Goal: Obtain resource: Download file/media

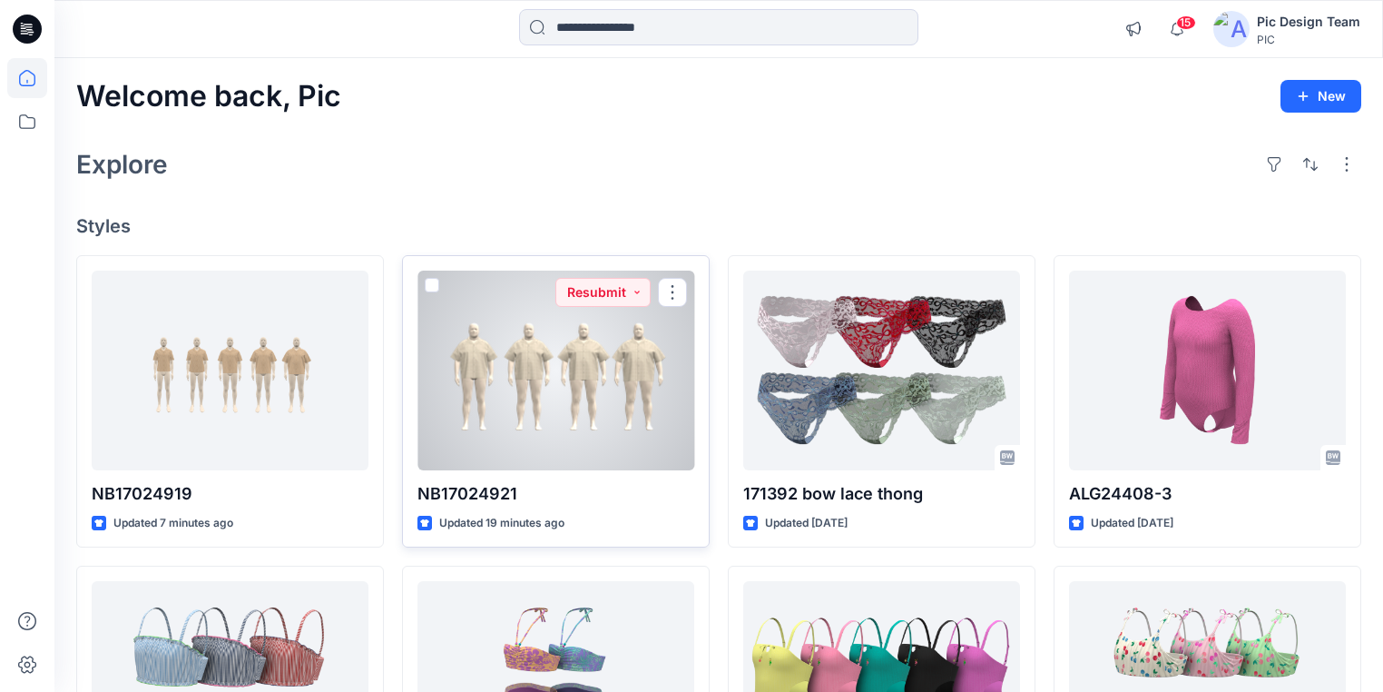
click at [667, 348] on div at bounding box center [555, 370] width 277 height 200
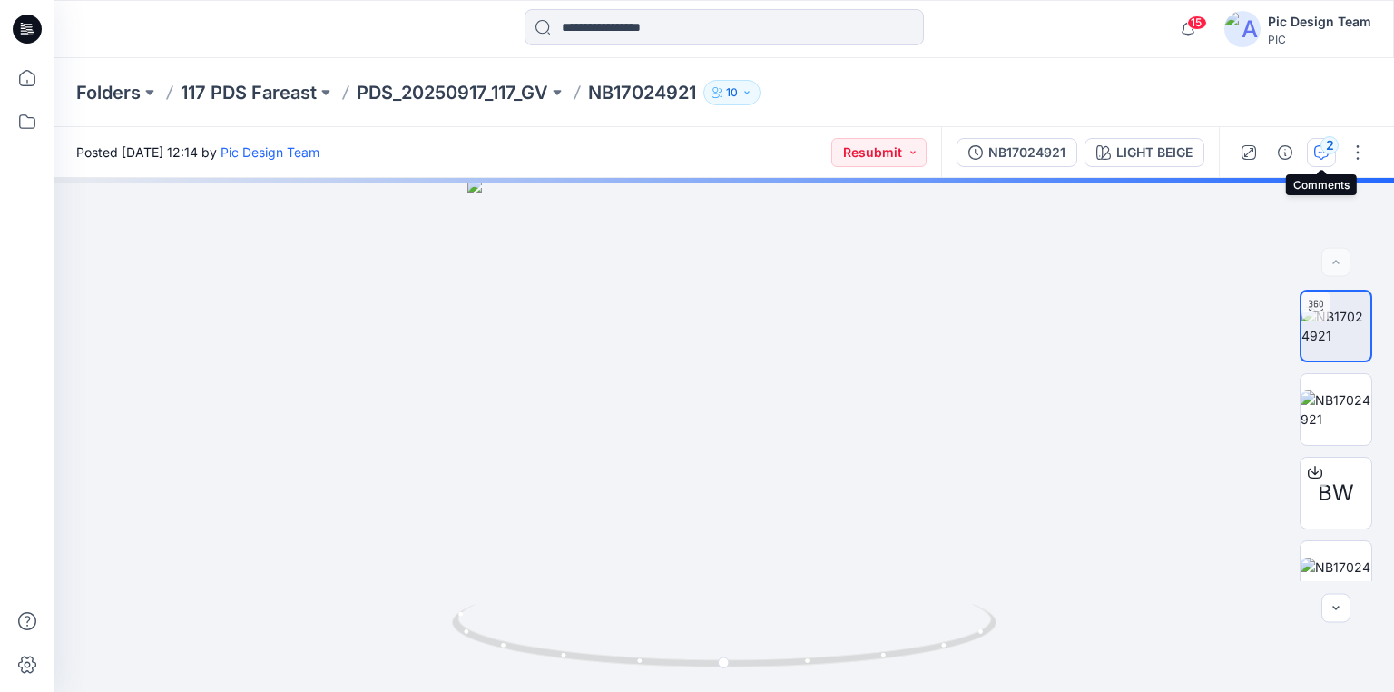
click at [1322, 152] on icon "button" at bounding box center [1321, 152] width 15 height 15
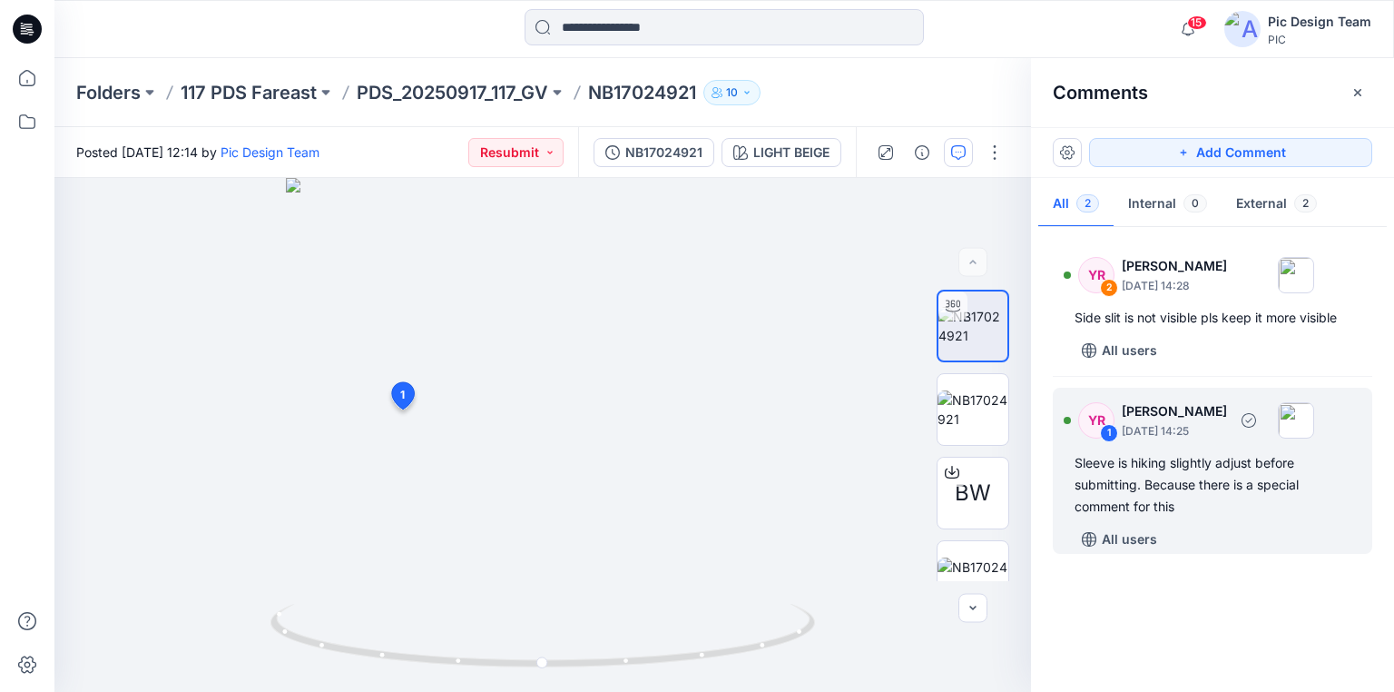
click at [1162, 502] on div "Sleeve is hiking slightly adjust before submitting. Because there is a special …" at bounding box center [1213, 484] width 276 height 65
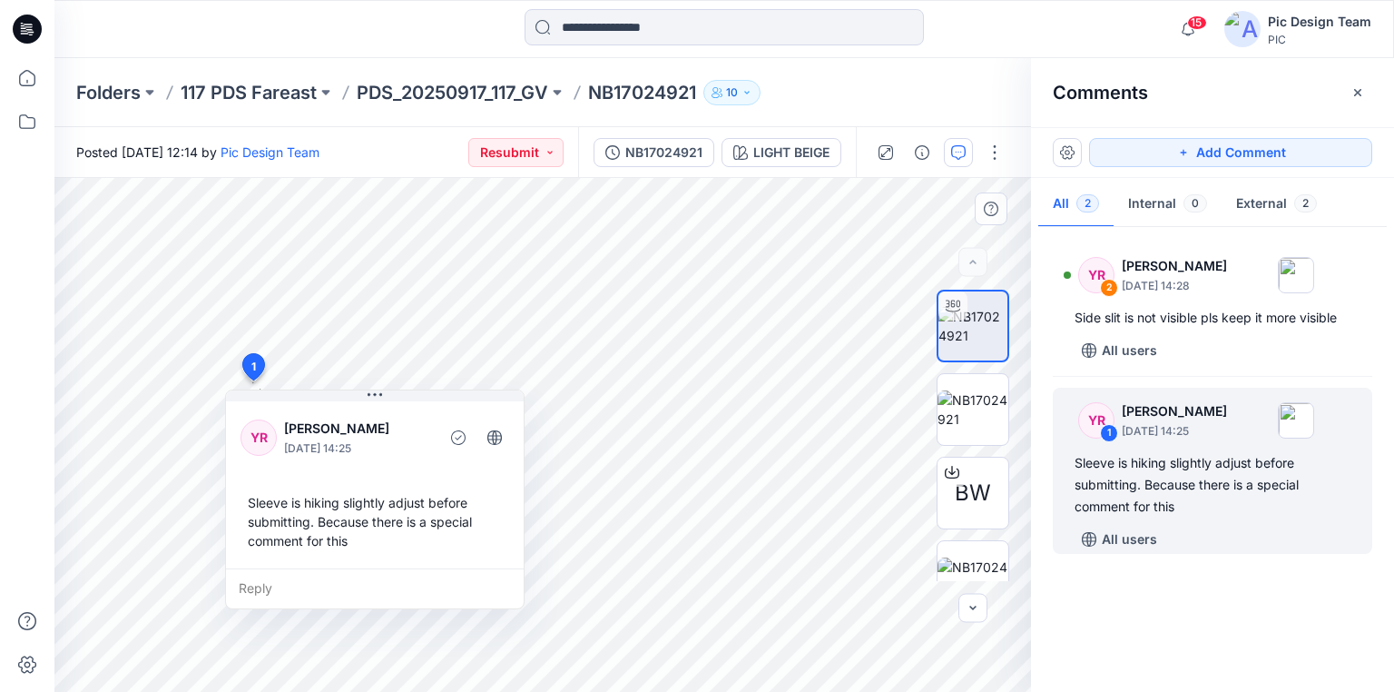
click at [459, 527] on div "Sleeve is hiking slightly adjust before submitting. Because there is a special …" at bounding box center [374, 522] width 269 height 72
click at [335, 539] on div "Sleeve is hiking slightly adjust before submitting. Because there is a special …" at bounding box center [374, 522] width 269 height 72
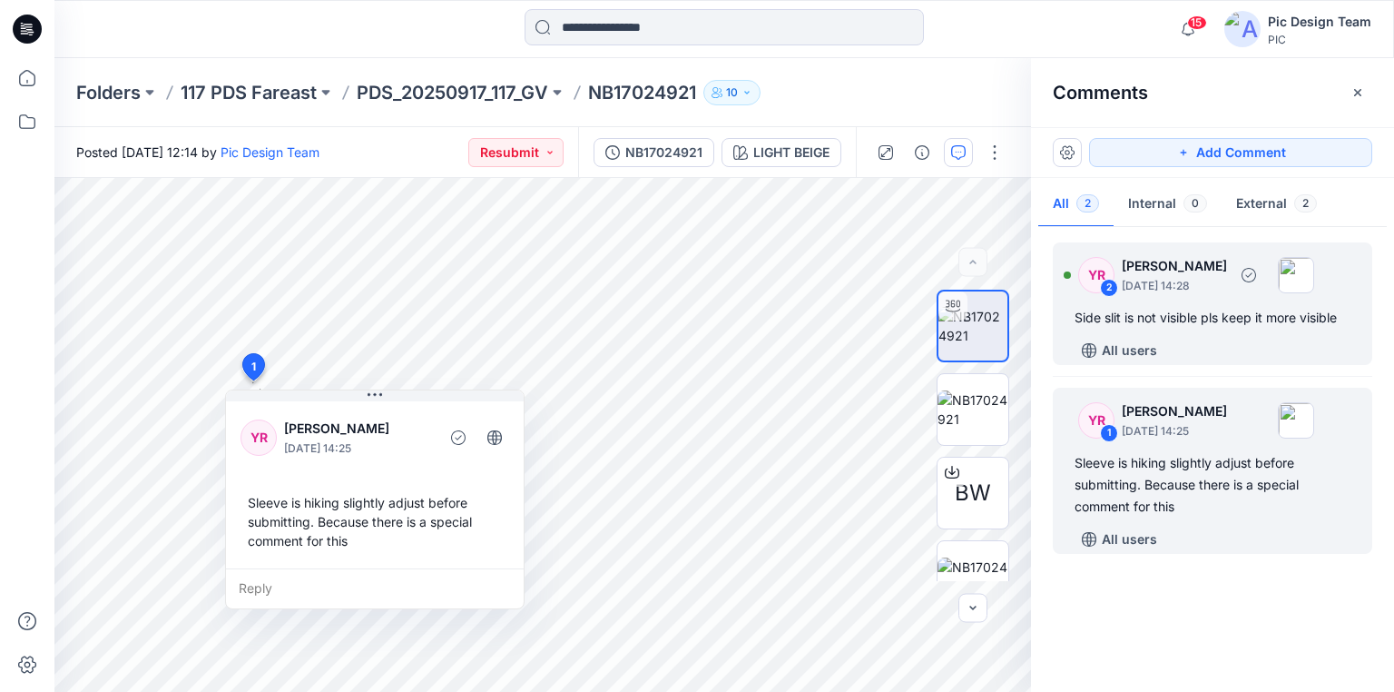
click at [1313, 319] on div "Side slit is not visible pls keep it more visible" at bounding box center [1213, 318] width 276 height 22
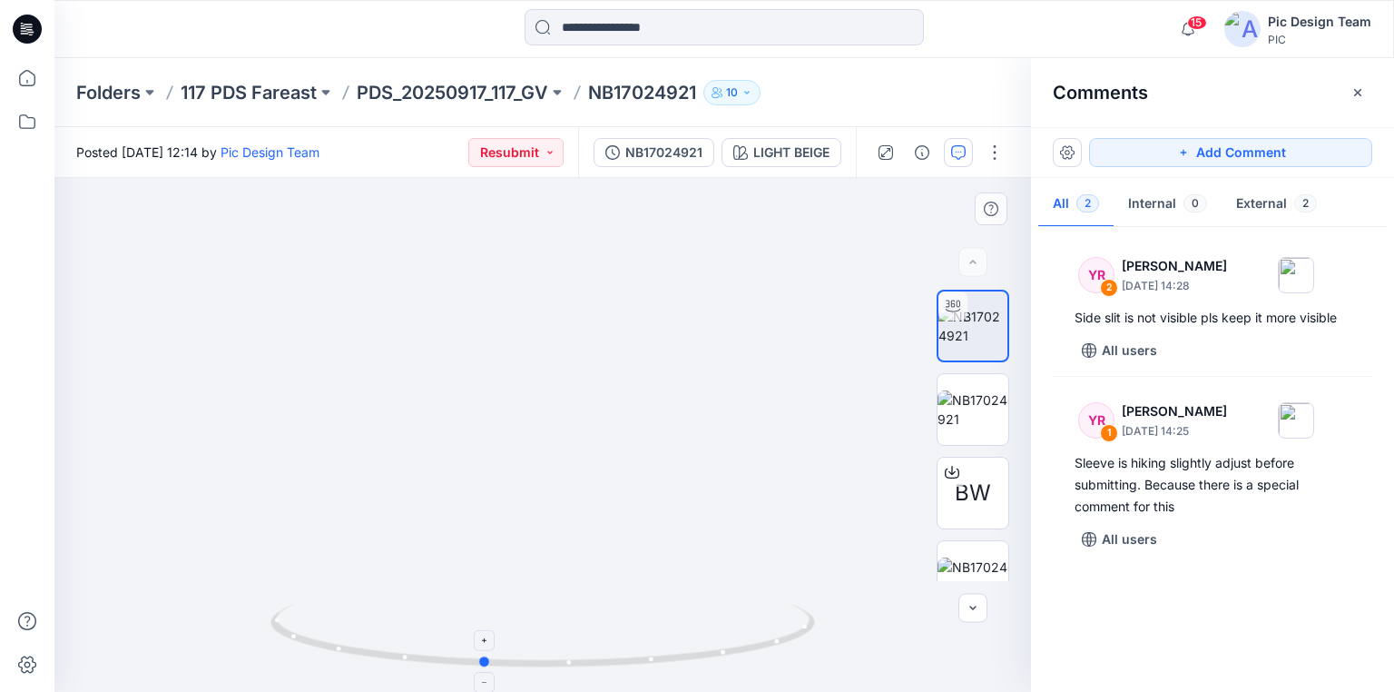
drag, startPoint x: 795, startPoint y: 639, endPoint x: 735, endPoint y: 610, distance: 66.6
click at [735, 610] on icon at bounding box center [544, 638] width 549 height 68
click at [1299, 638] on div "YR 2 [PERSON_NAME] [DATE] 14:28 Side slit is not visible pls keep it more visib…" at bounding box center [1212, 454] width 363 height 447
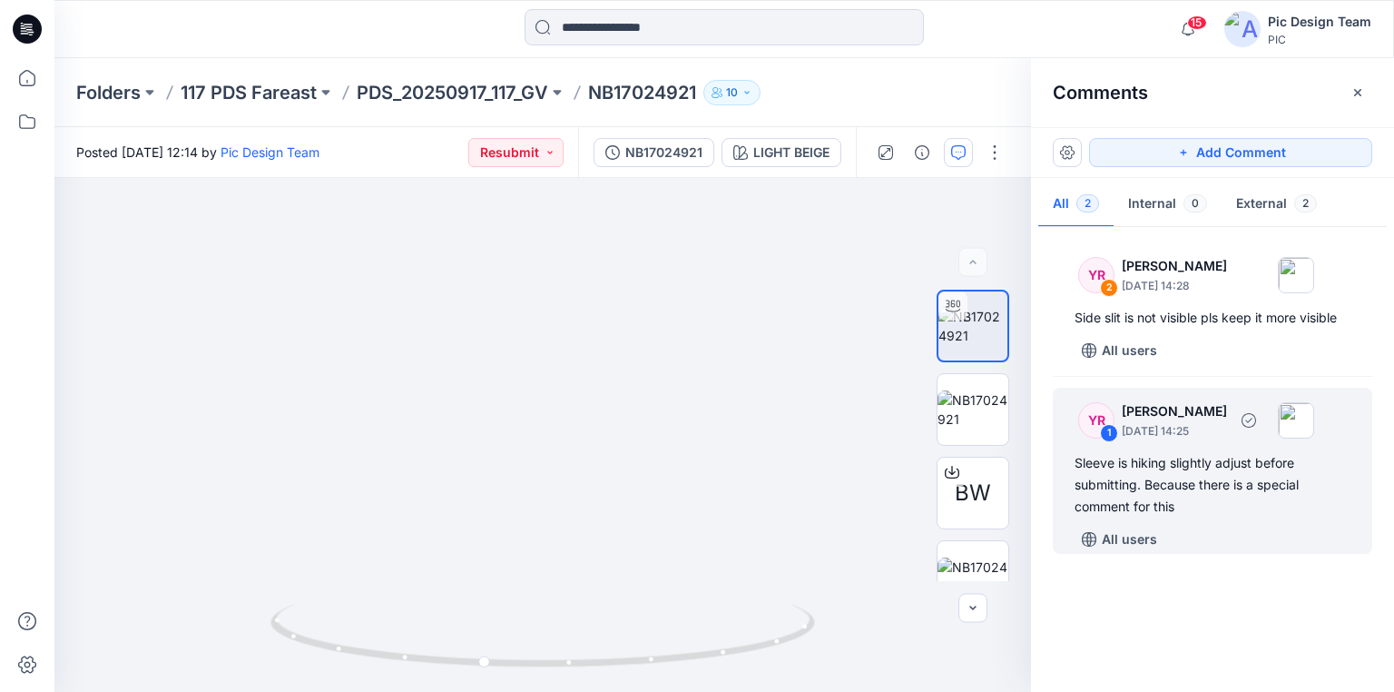
click at [1212, 484] on div "Sleeve is hiking slightly adjust before submitting. Because there is a special …" at bounding box center [1213, 484] width 276 height 65
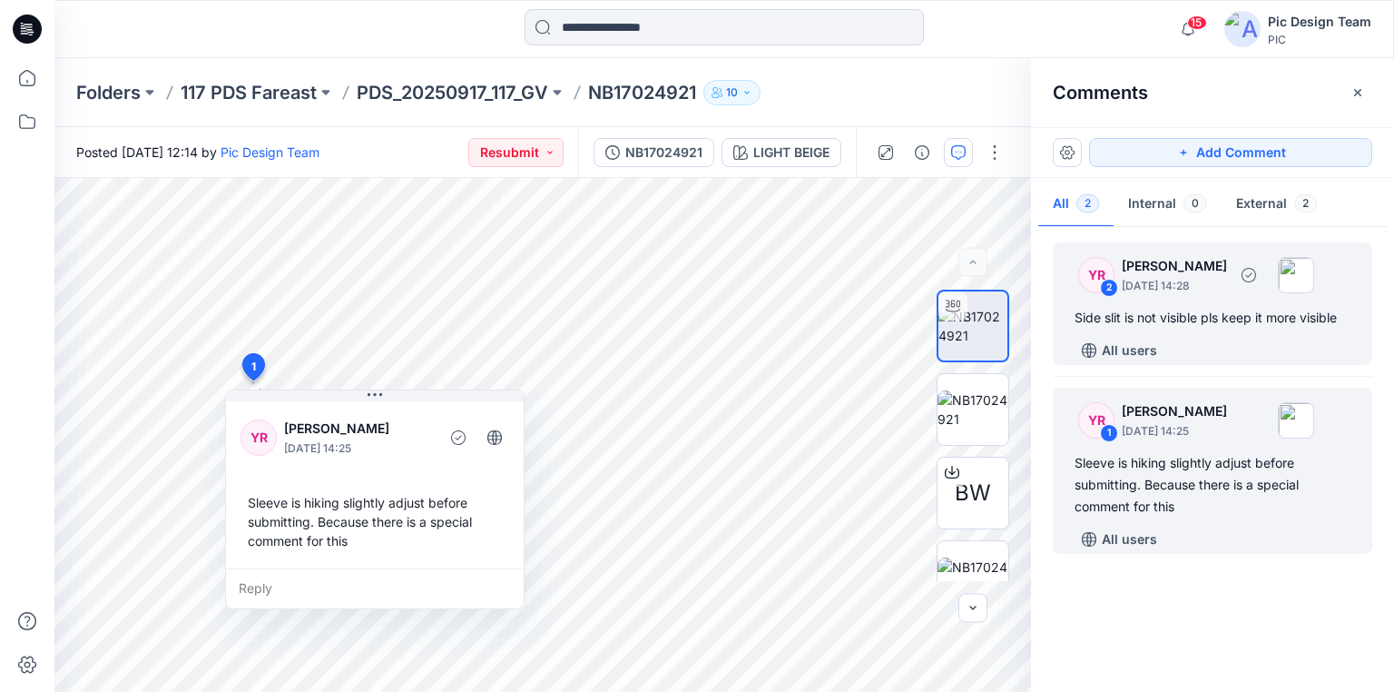
click at [1248, 348] on div "All users" at bounding box center [1224, 350] width 298 height 29
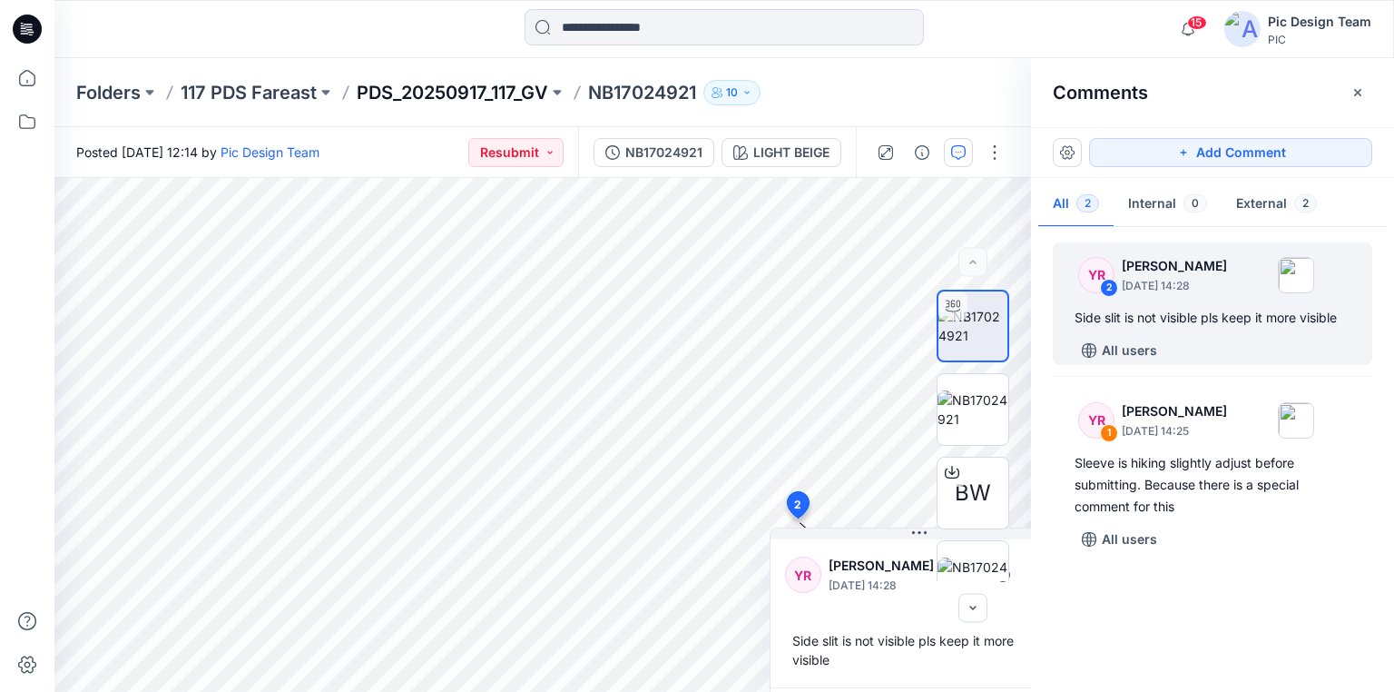
click at [443, 91] on p "PDS_20250917_117_GV" at bounding box center [452, 92] width 191 height 25
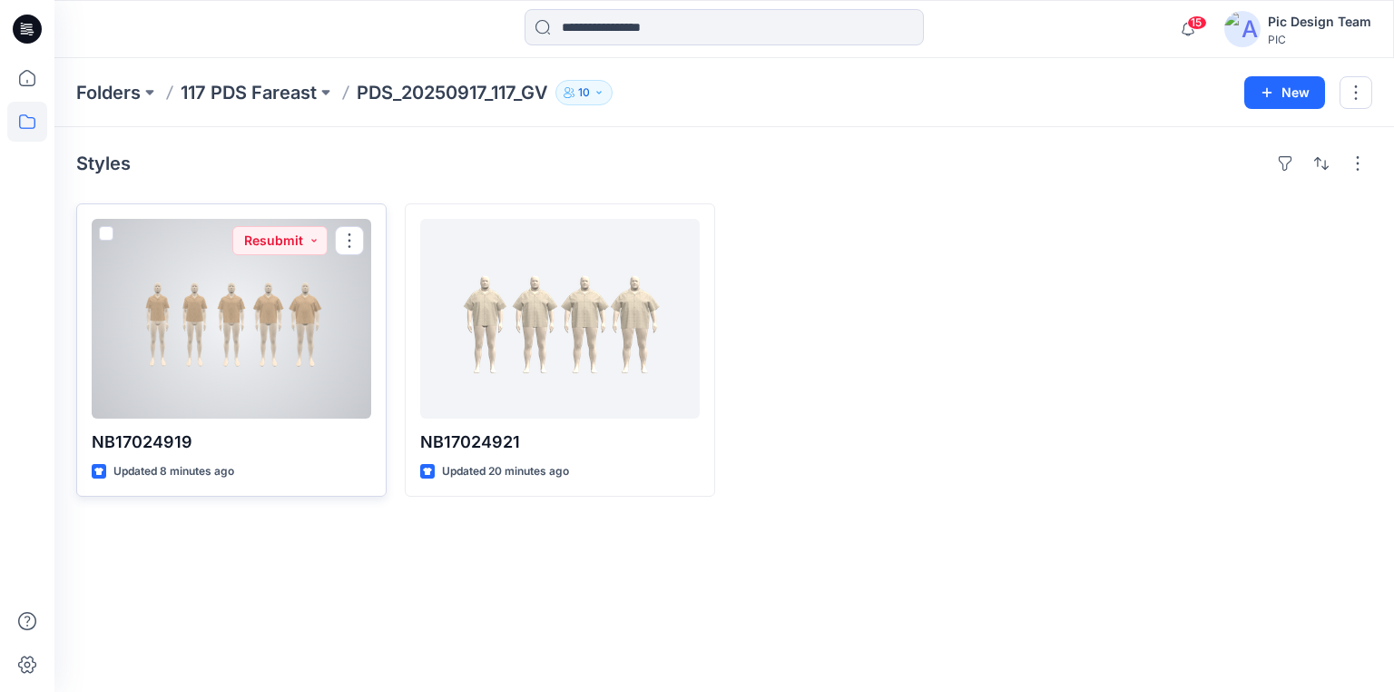
click at [229, 348] on div at bounding box center [232, 319] width 280 height 200
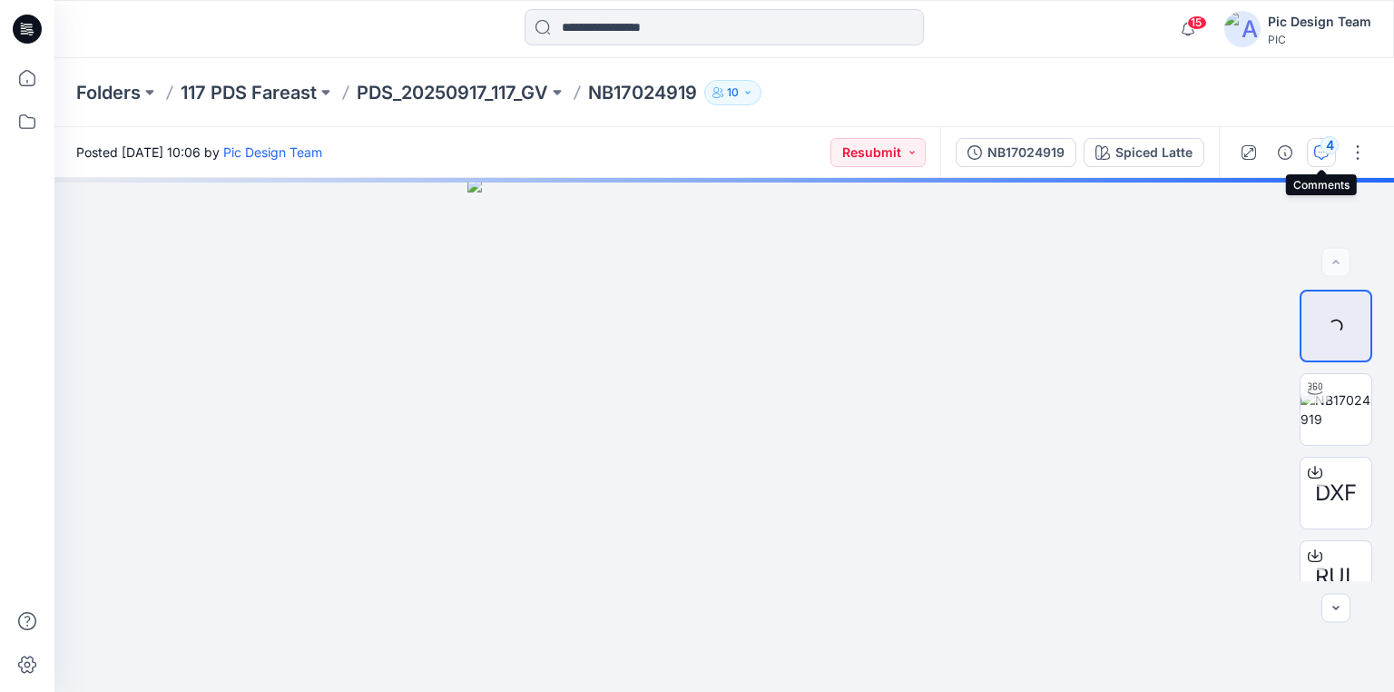
click at [1325, 149] on div "4" at bounding box center [1329, 145] width 18 height 18
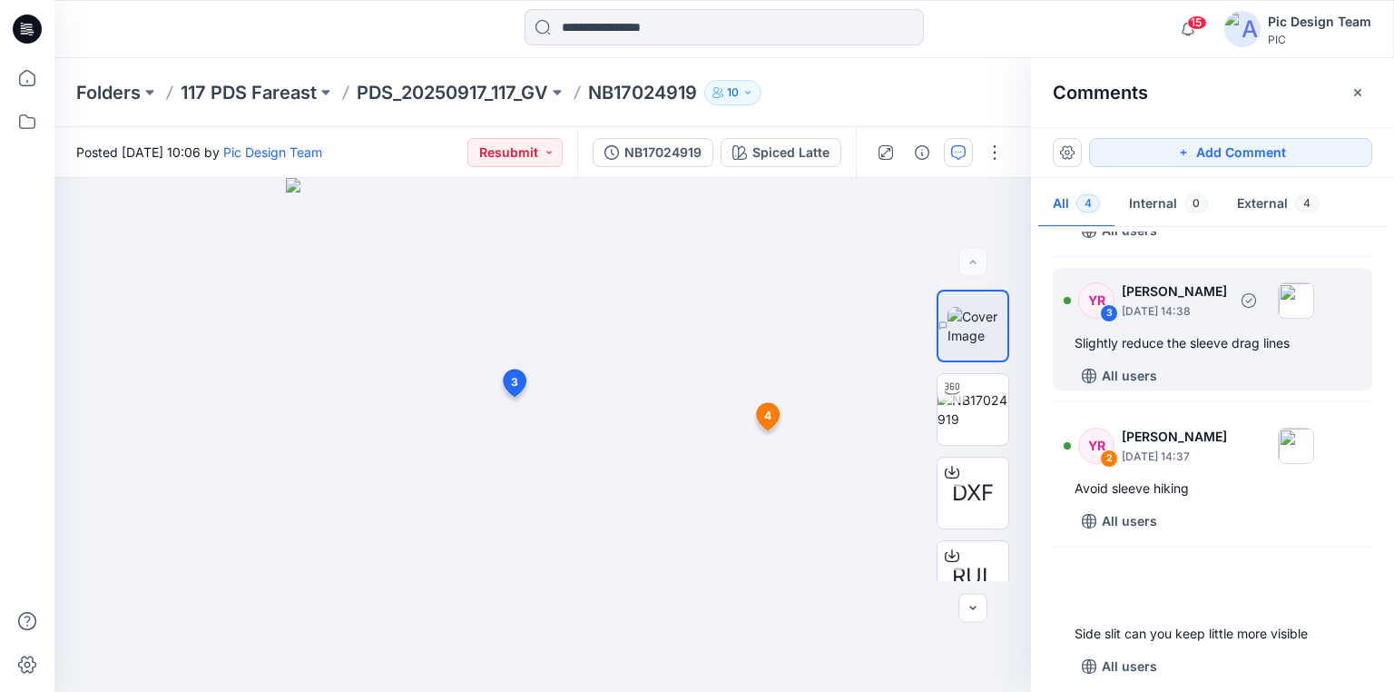
scroll to position [132, 0]
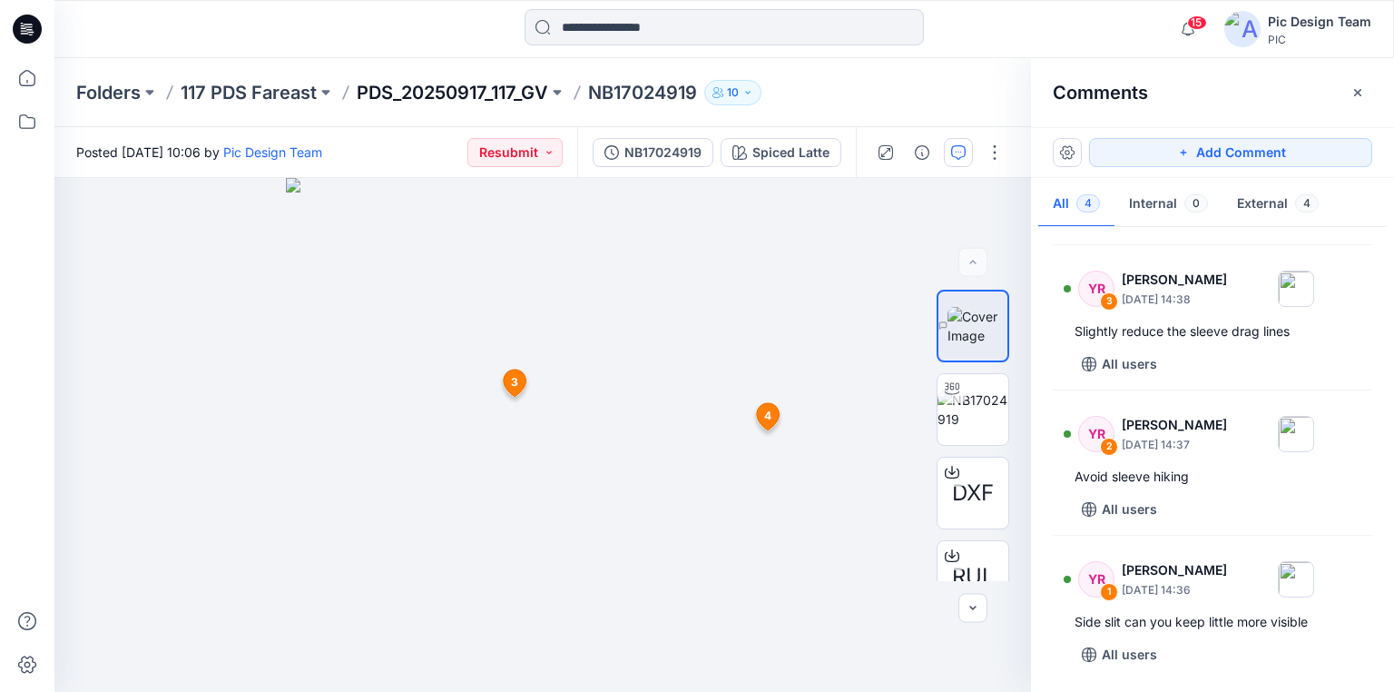
click at [476, 89] on p "PDS_20250917_117_GV" at bounding box center [452, 92] width 191 height 25
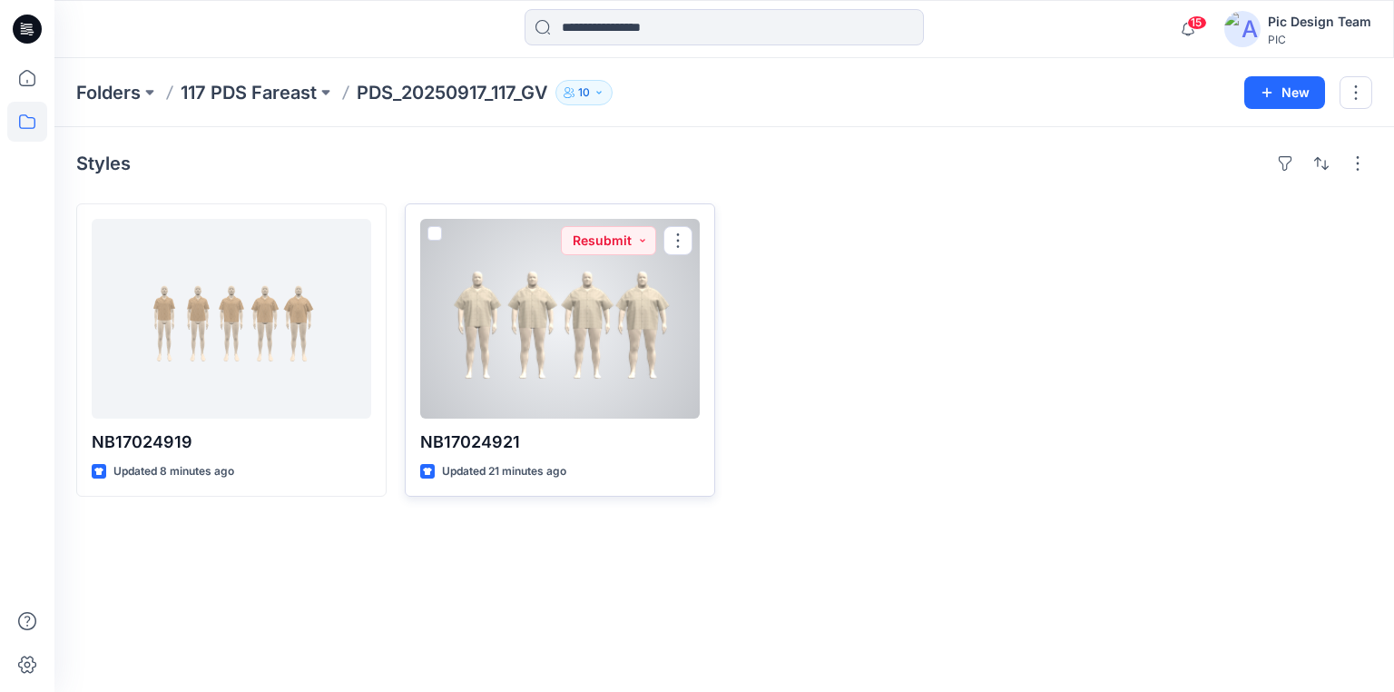
click at [543, 309] on div at bounding box center [560, 319] width 280 height 200
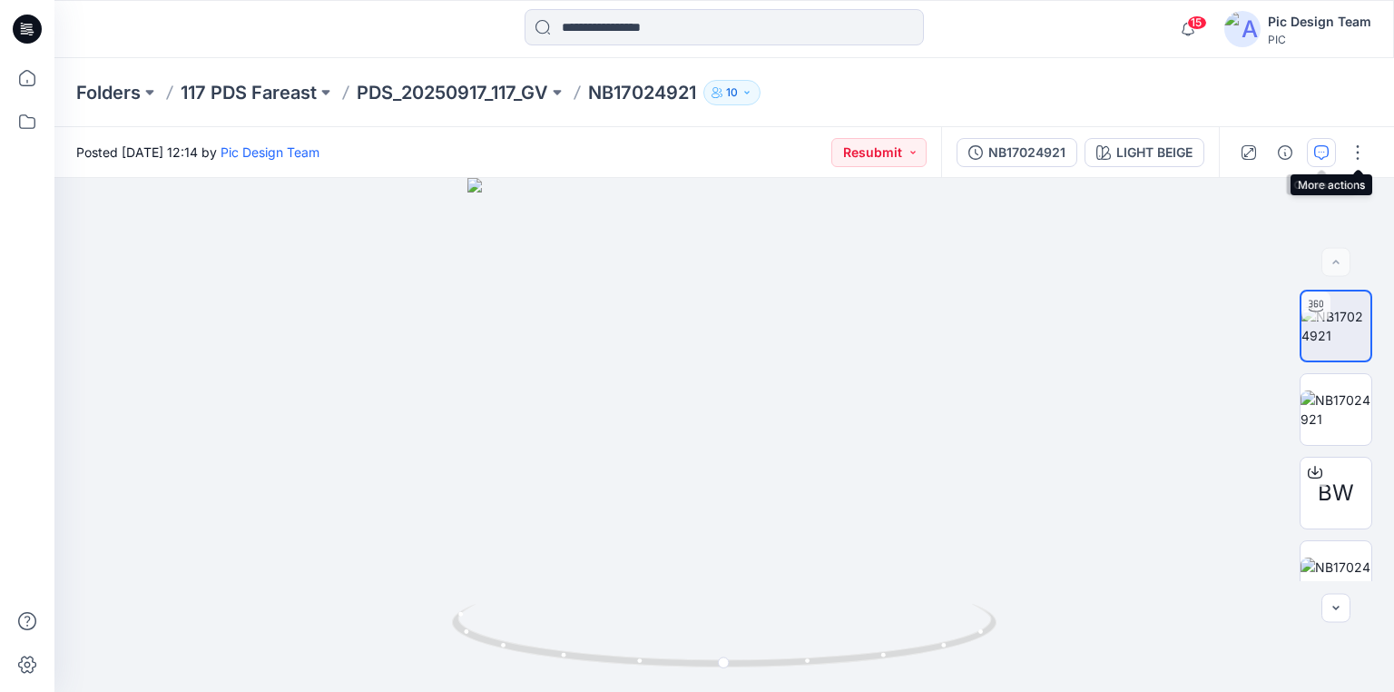
click at [1316, 151] on icon "button" at bounding box center [1321, 152] width 15 height 15
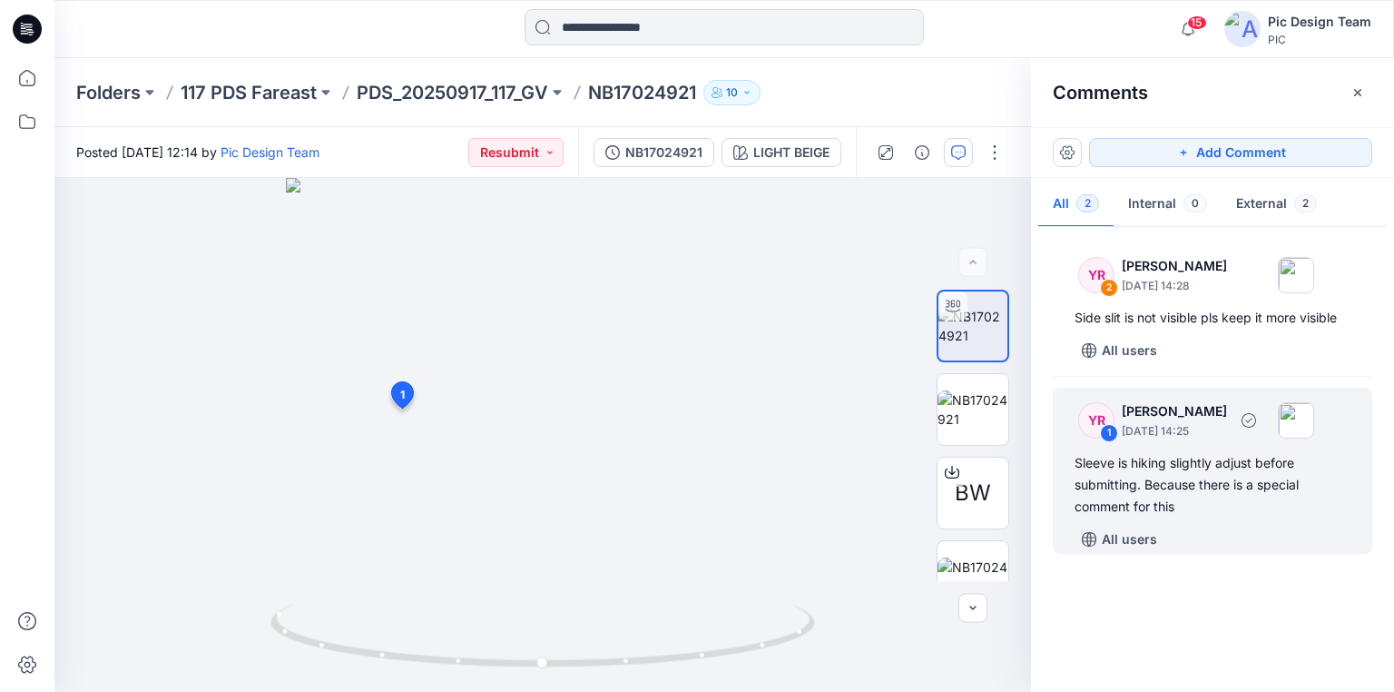
click at [1126, 471] on div "Sleeve is hiking slightly adjust before submitting. Because there is a special …" at bounding box center [1213, 484] width 276 height 65
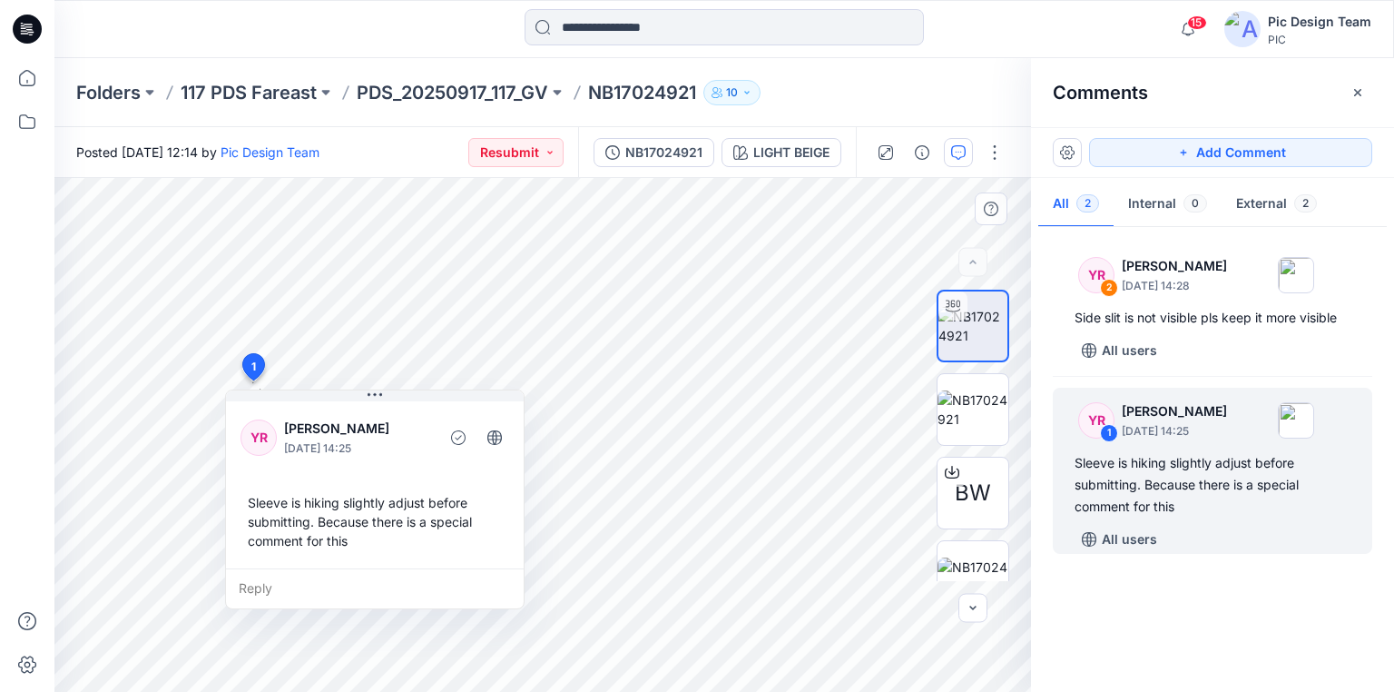
click at [366, 521] on div "Sleeve is hiking slightly adjust before submitting. Because there is a special …" at bounding box center [374, 522] width 269 height 72
click at [1152, 478] on div "Sleeve is hiking slightly adjust before submitting. Because there is a special …" at bounding box center [1213, 484] width 276 height 65
click at [1184, 476] on div "Sleeve is hiking slightly adjust before submitting. Because there is a special …" at bounding box center [1213, 484] width 276 height 65
click at [258, 501] on div "Sleeve is hiking slightly adjust before submitting. Because there is a special …" at bounding box center [374, 522] width 269 height 72
click at [251, 500] on div "Sleeve is hiking slightly adjust before submitting. Because there is a special …" at bounding box center [374, 522] width 269 height 72
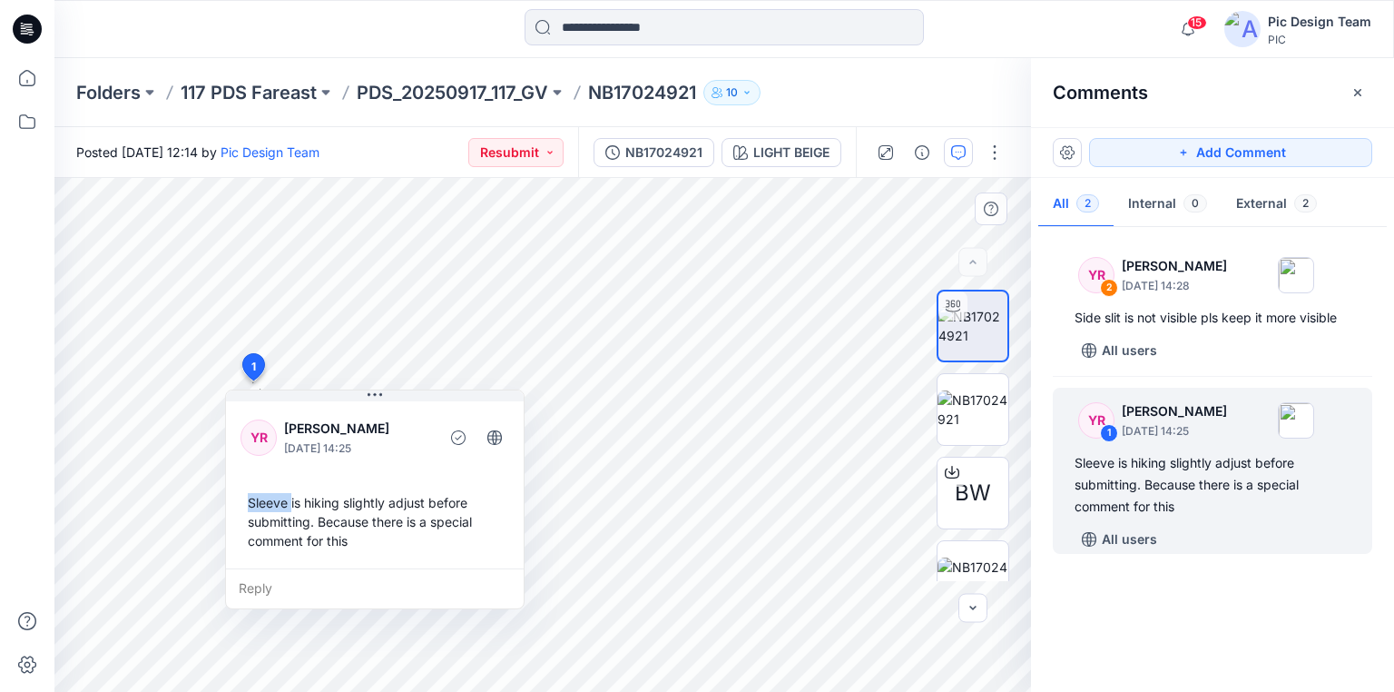
click at [250, 499] on div "Sleeve is hiking slightly adjust before submitting. Because there is a special …" at bounding box center [374, 522] width 269 height 72
click at [346, 541] on div "Sleeve is hiking slightly adjust before submitting. Because there is a special …" at bounding box center [374, 522] width 269 height 72
copy div "Sleeve is hiking slightly adjust before submitting. Because there is a special …"
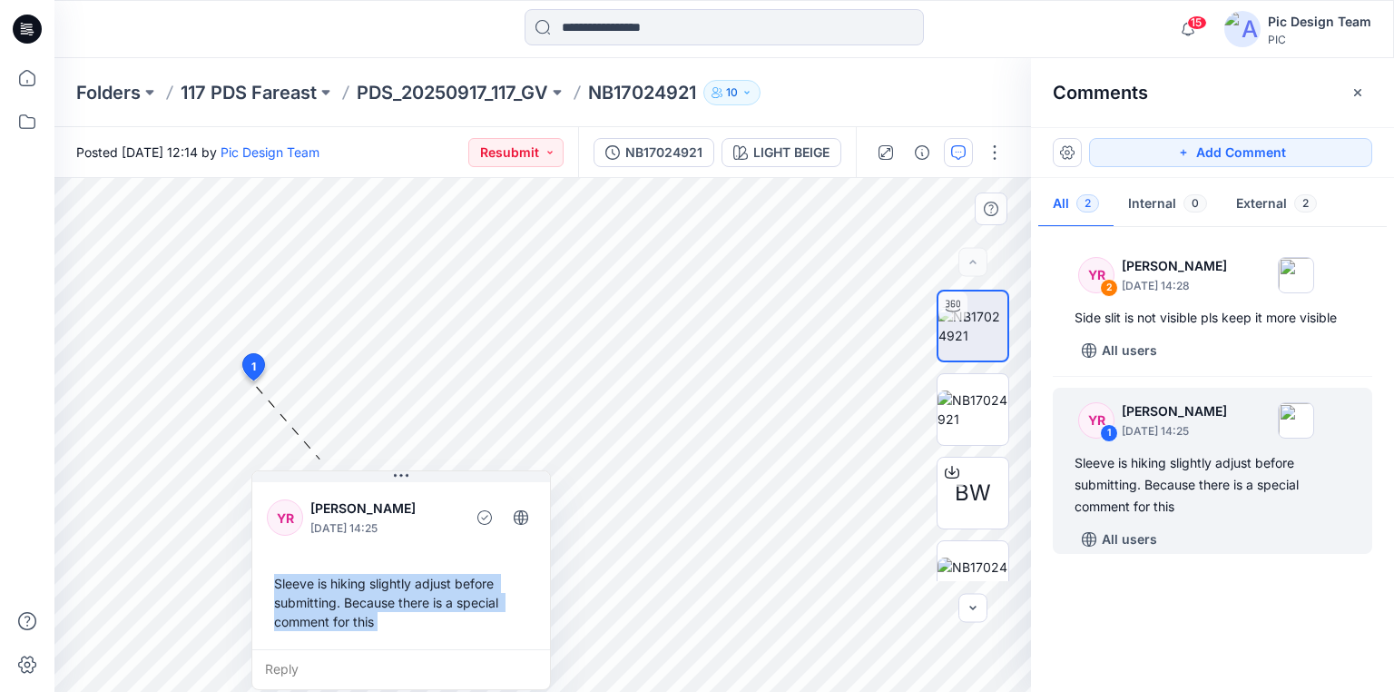
click at [318, 459] on div "3 1 YR [PERSON_NAME] [DATE] 14:25 Sleeve is hiking slightly adjust before submi…" at bounding box center [542, 435] width 977 height 514
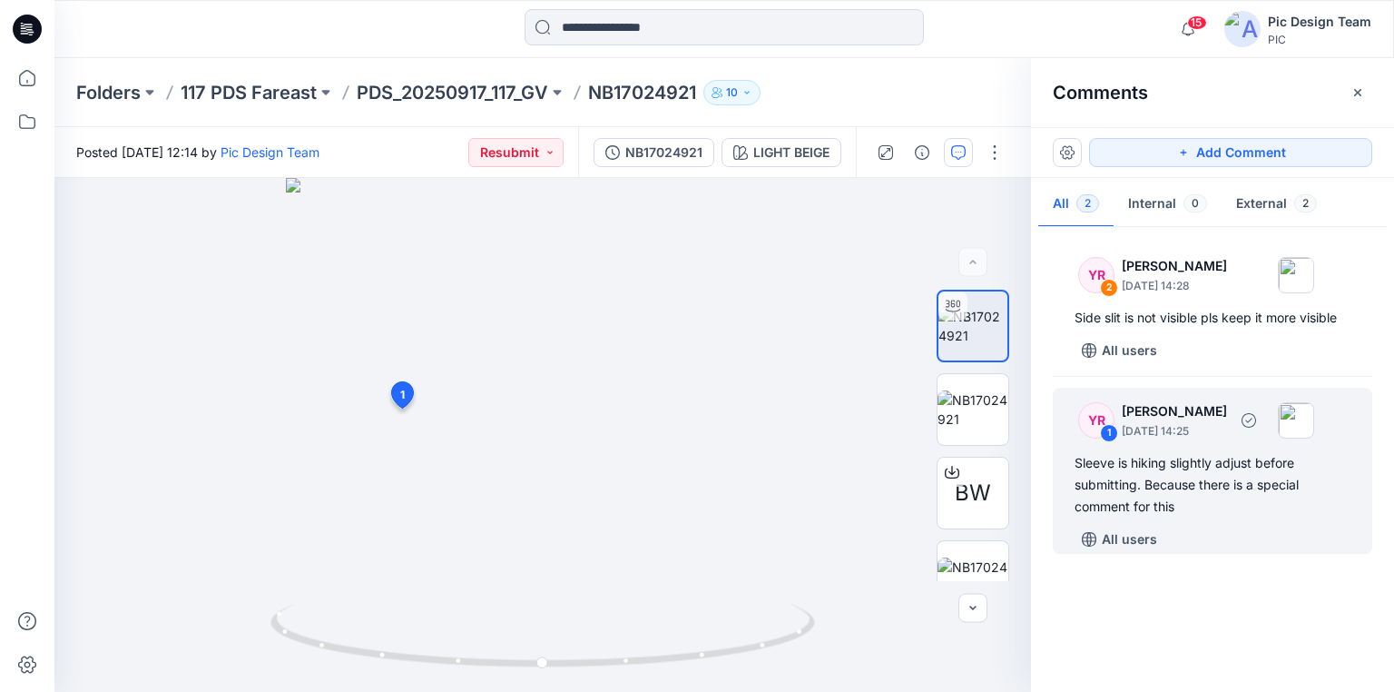
drag, startPoint x: 1187, startPoint y: 459, endPoint x: 1177, endPoint y: 464, distance: 11.0
click at [1186, 461] on div "Sleeve is hiking slightly adjust before submitting. Because there is a special …" at bounding box center [1213, 484] width 276 height 65
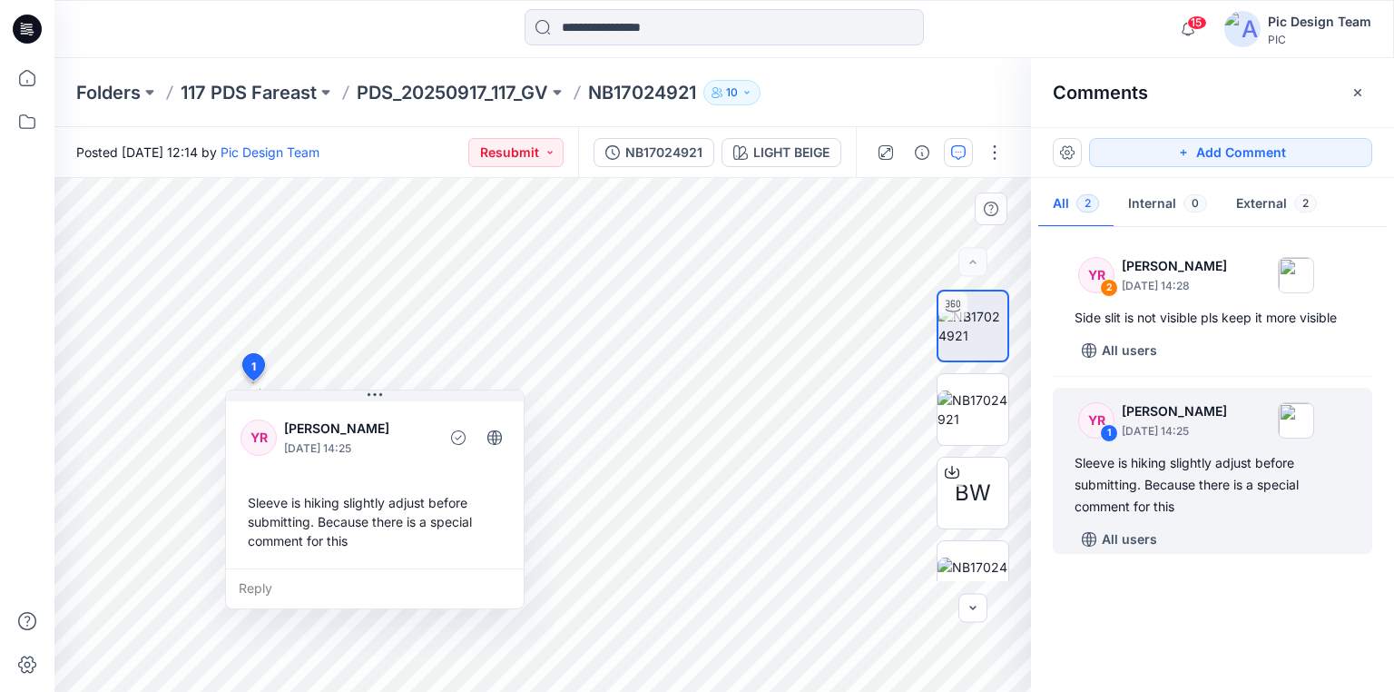
click at [254, 501] on div "Sleeve is hiking slightly adjust before submitting. Because there is a special …" at bounding box center [374, 522] width 269 height 72
click at [341, 541] on div "Sleeve is hiking slightly adjust before submitting. Because there is a special …" at bounding box center [374, 522] width 269 height 72
copy div "Sleeve is hiking slightly adjust before submitting. Because there is a special …"
click at [419, 580] on div "Reply" at bounding box center [375, 588] width 298 height 40
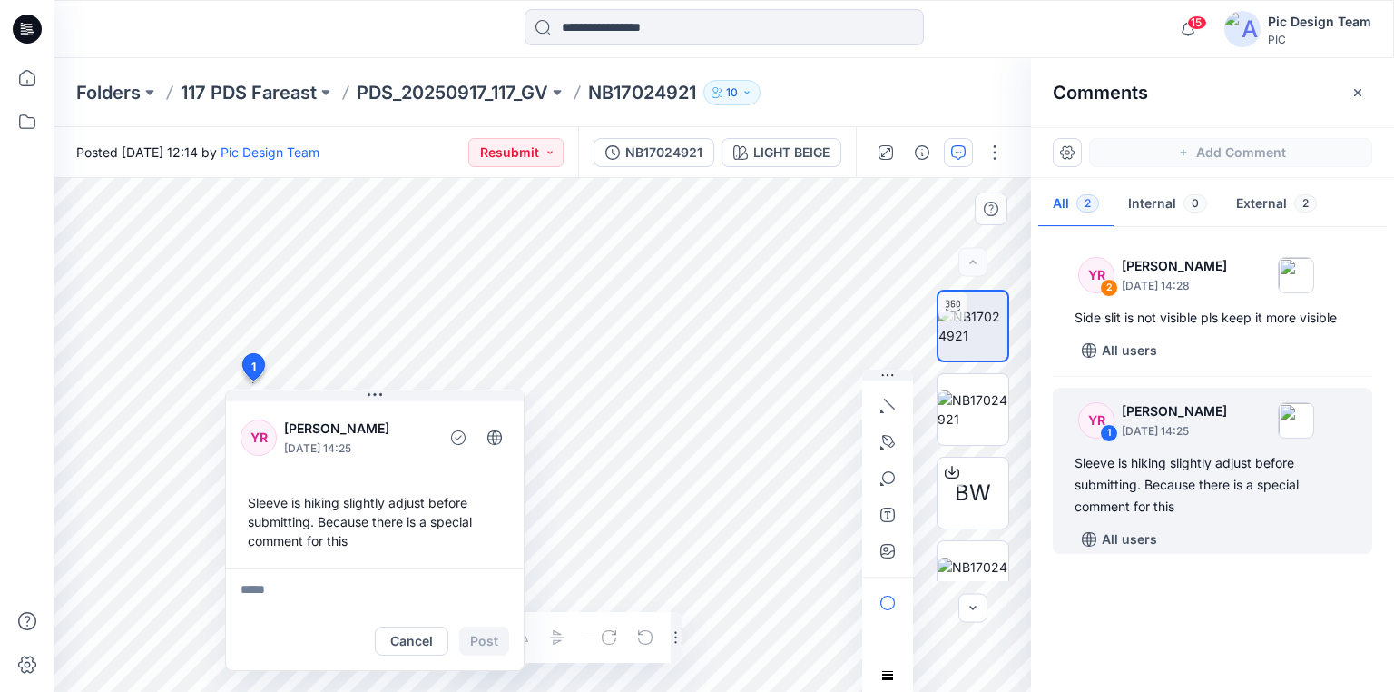
click at [491, 476] on div "YR [PERSON_NAME] [DATE] 14:25 Sleeve is hiking slightly adjust before submittin…" at bounding box center [375, 482] width 298 height 171
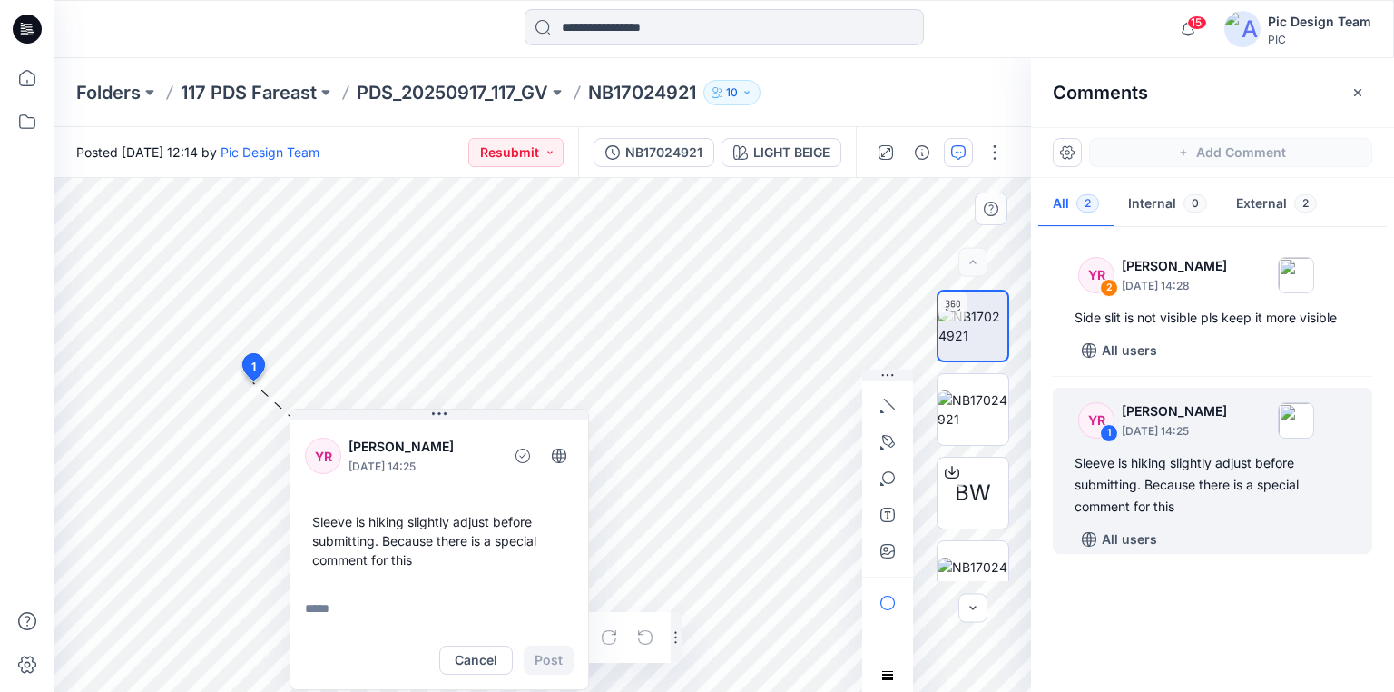
drag, startPoint x: 287, startPoint y: 397, endPoint x: 351, endPoint y: 434, distance: 74.4
click at [351, 434] on div "YR [PERSON_NAME] [DATE] 14:25 Sleeve is hiking slightly adjust before submittin…" at bounding box center [439, 548] width 299 height 281
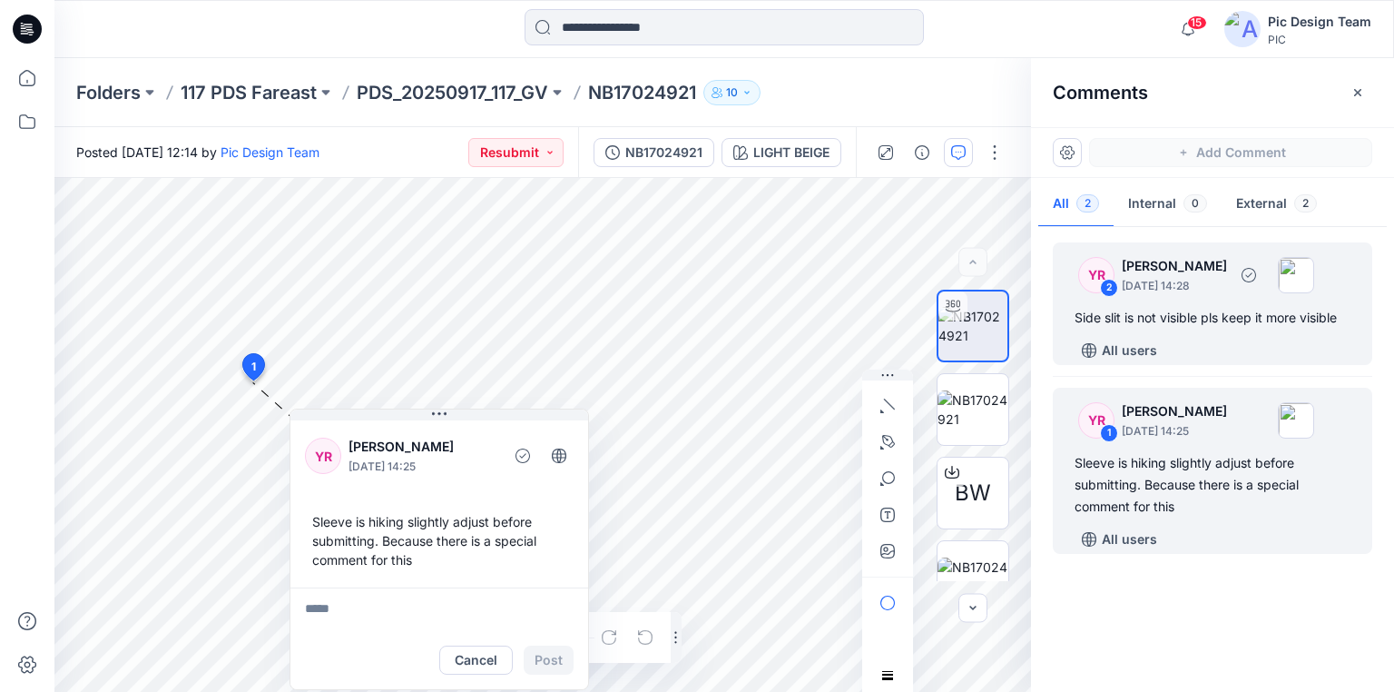
click at [1094, 322] on div "Side slit is not visible pls keep it more visible" at bounding box center [1213, 318] width 276 height 22
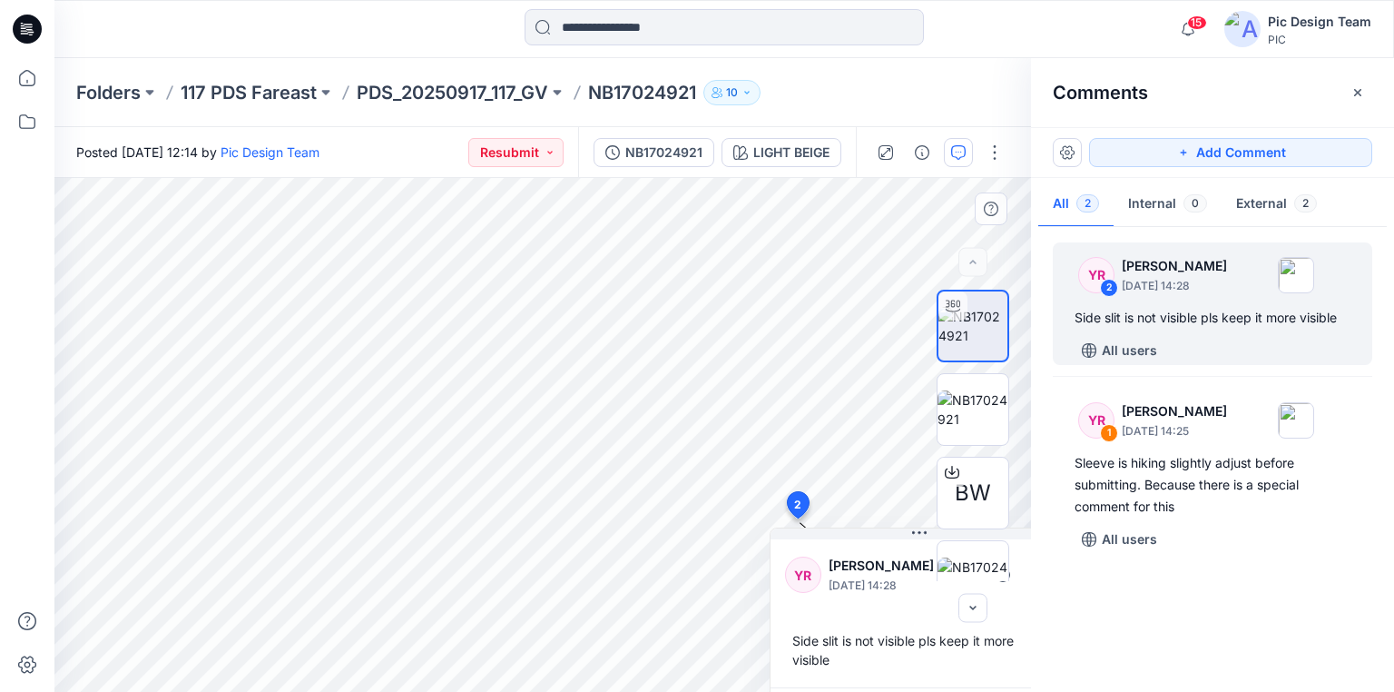
click at [785, 501] on icon at bounding box center [798, 508] width 30 height 34
click at [1199, 316] on div "Side slit is not visible pls keep it more visible" at bounding box center [1213, 318] width 276 height 22
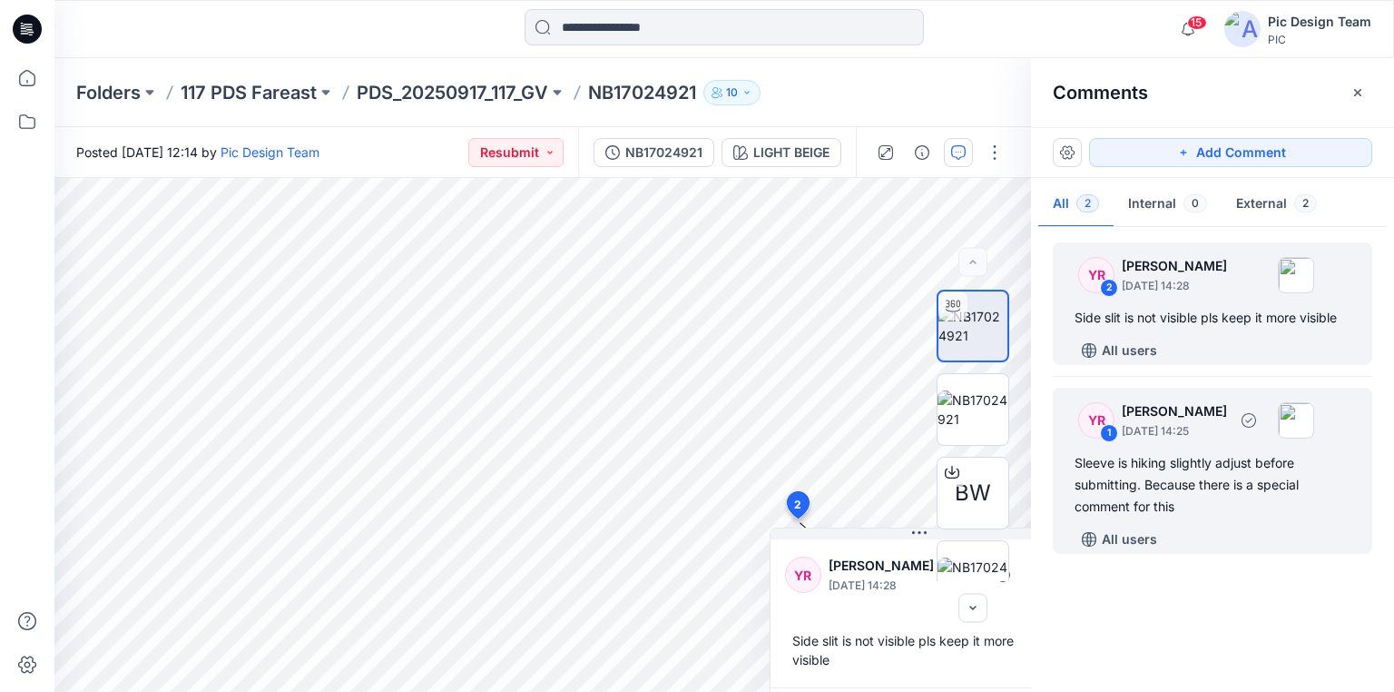
click at [1123, 465] on div "Sleeve is hiking slightly adjust before submitting. Because there is a special …" at bounding box center [1213, 484] width 276 height 65
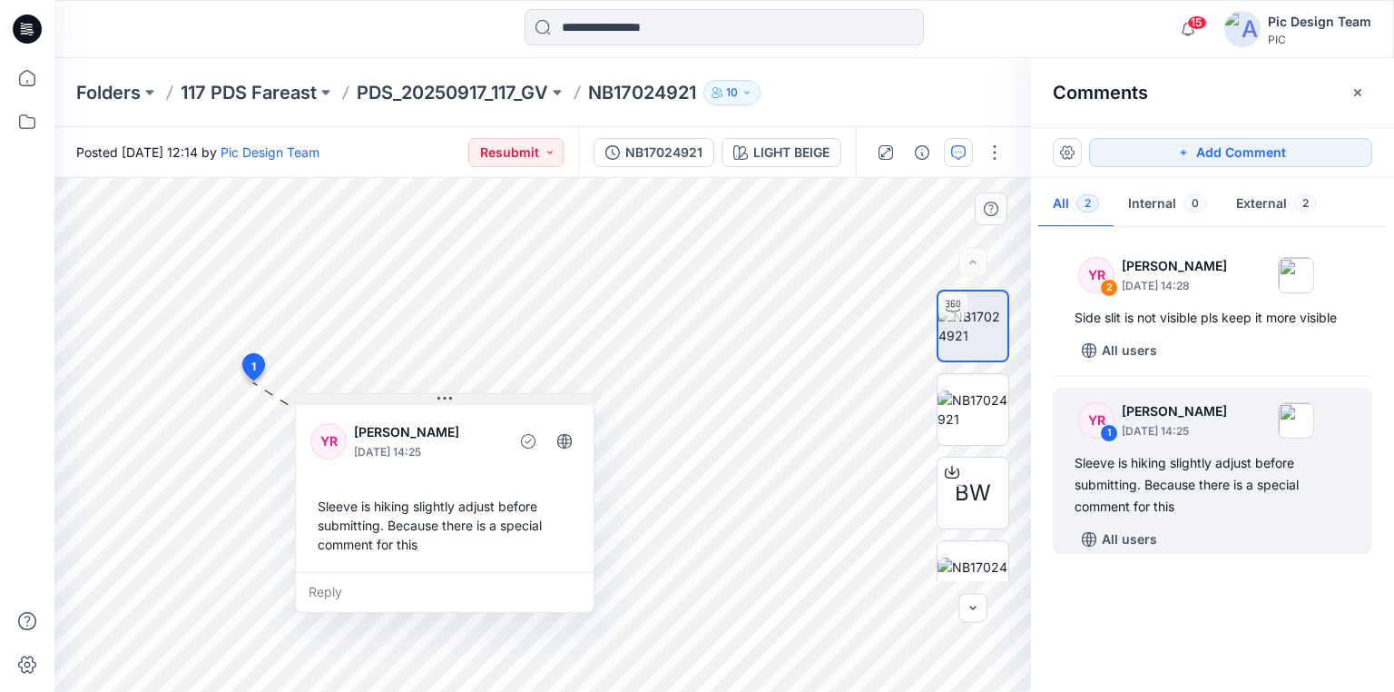
drag, startPoint x: 285, startPoint y: 399, endPoint x: 350, endPoint y: 404, distance: 65.5
click at [355, 404] on button at bounding box center [445, 399] width 298 height 11
click at [447, 103] on p "PDS_20250917_117_GV" at bounding box center [452, 92] width 191 height 25
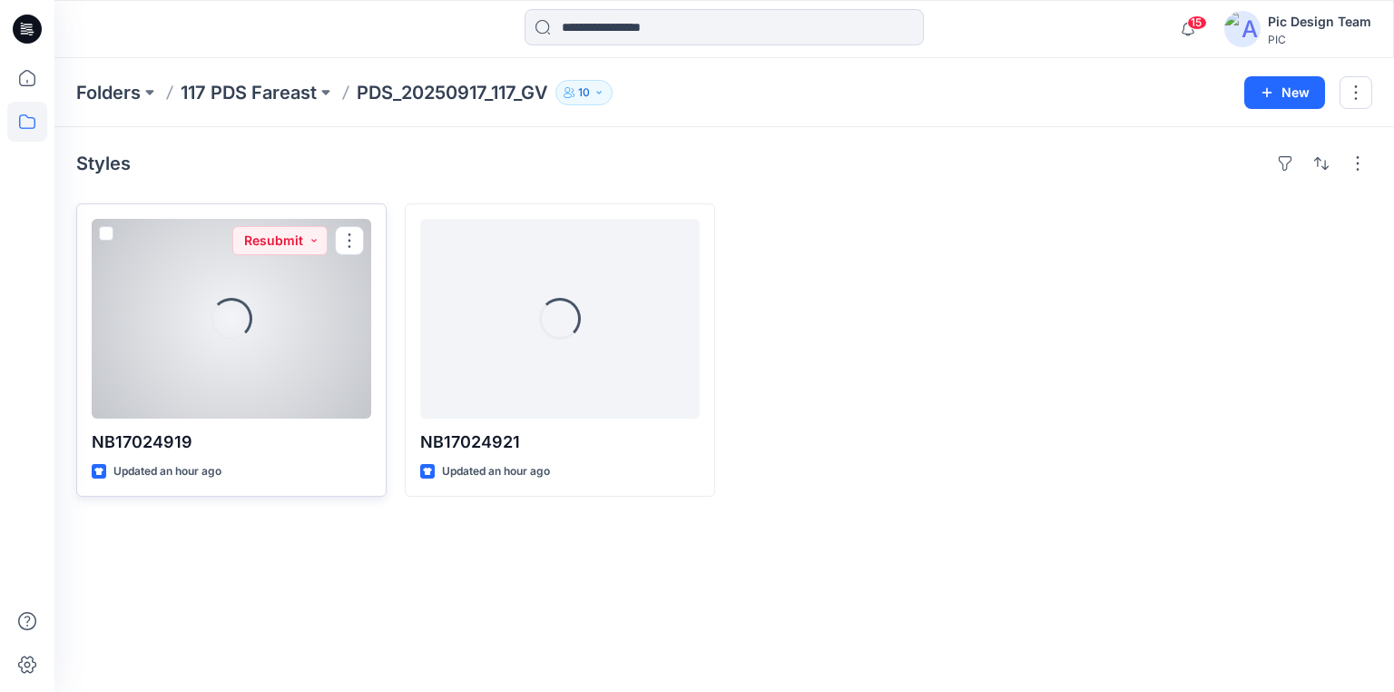
click at [297, 285] on div at bounding box center [232, 319] width 280 height 200
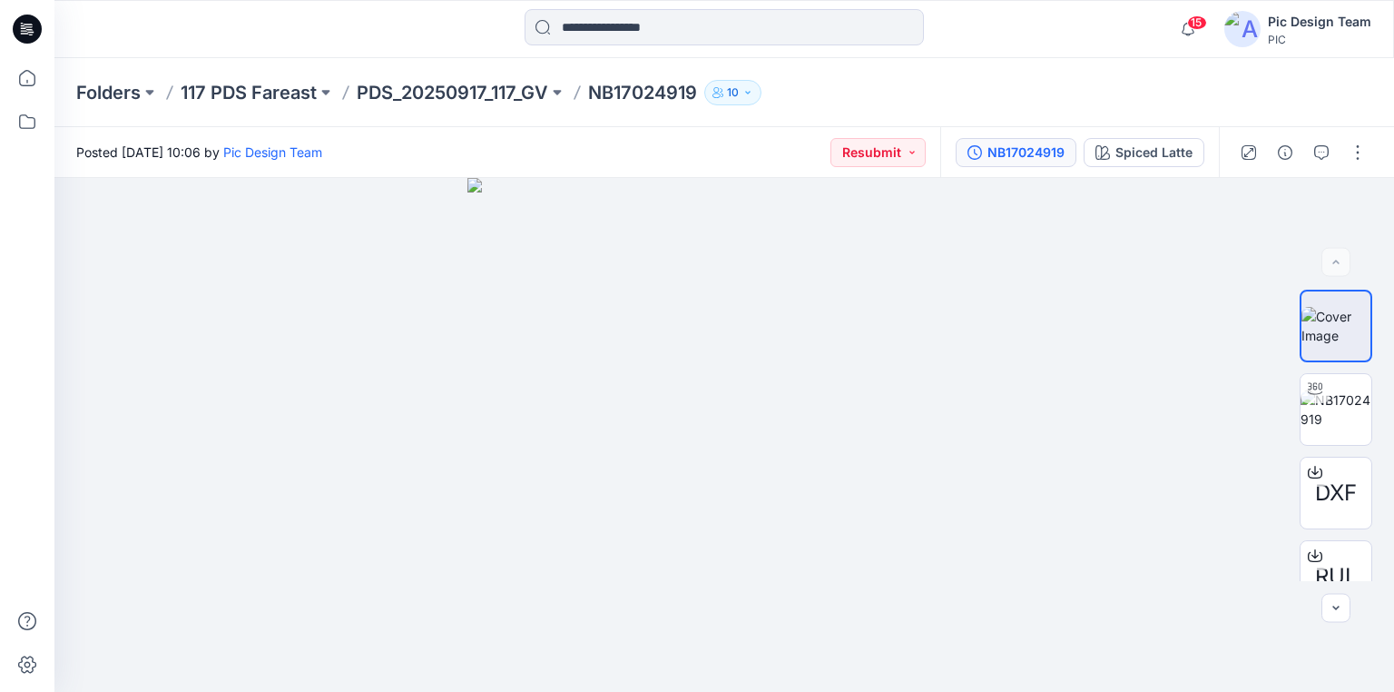
click at [1036, 154] on div "NB17024919" at bounding box center [1025, 152] width 77 height 20
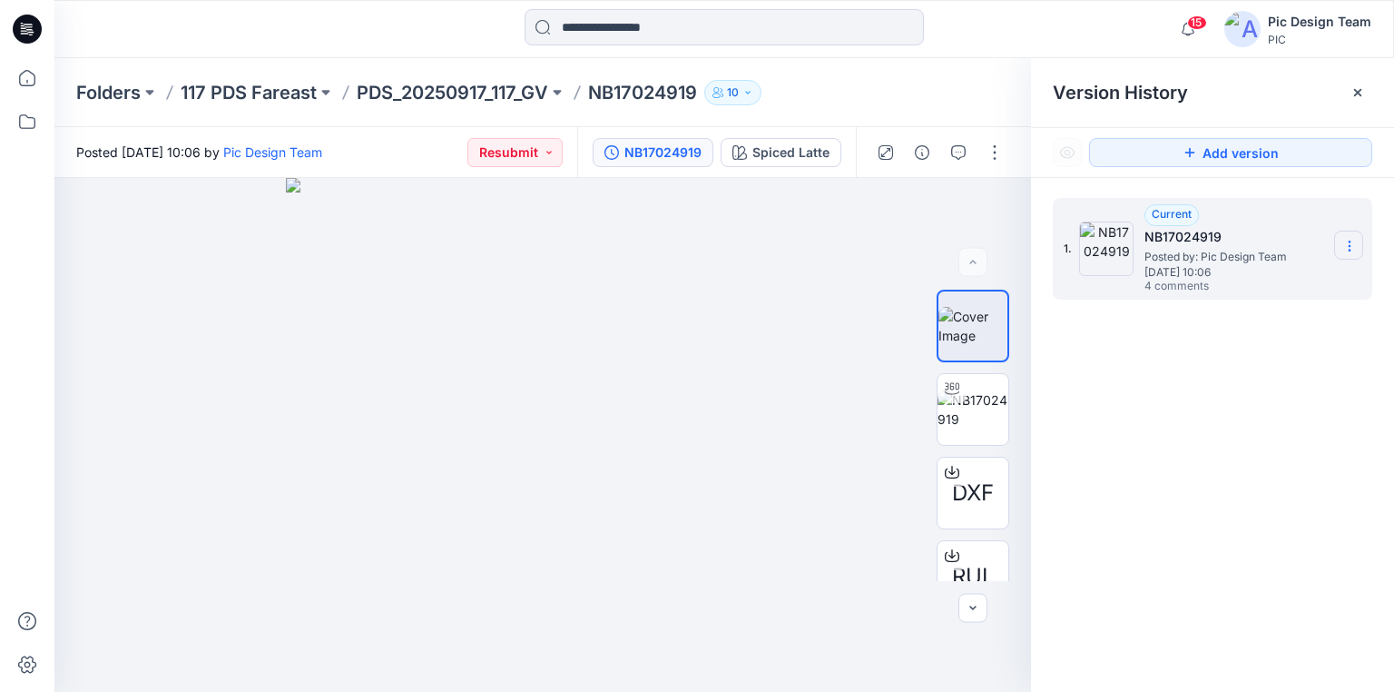
click at [1349, 246] on icon at bounding box center [1349, 246] width 1 height 1
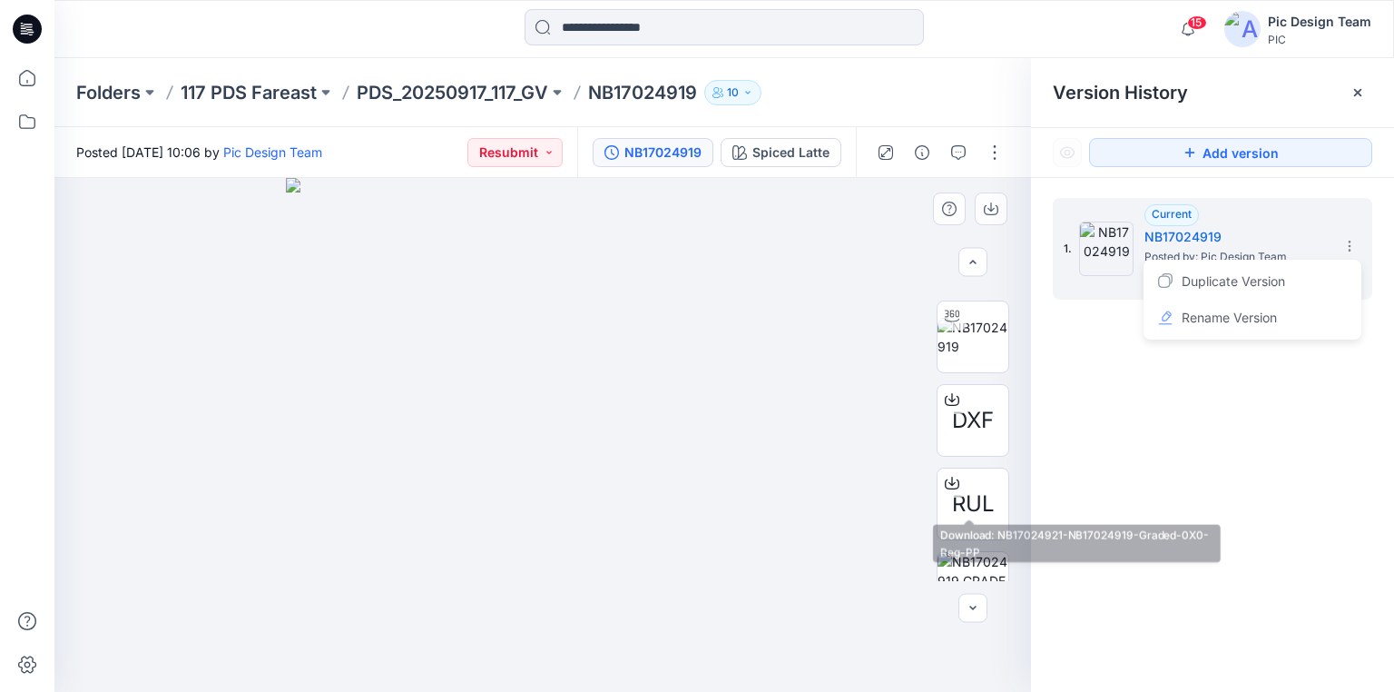
scroll to position [281, 0]
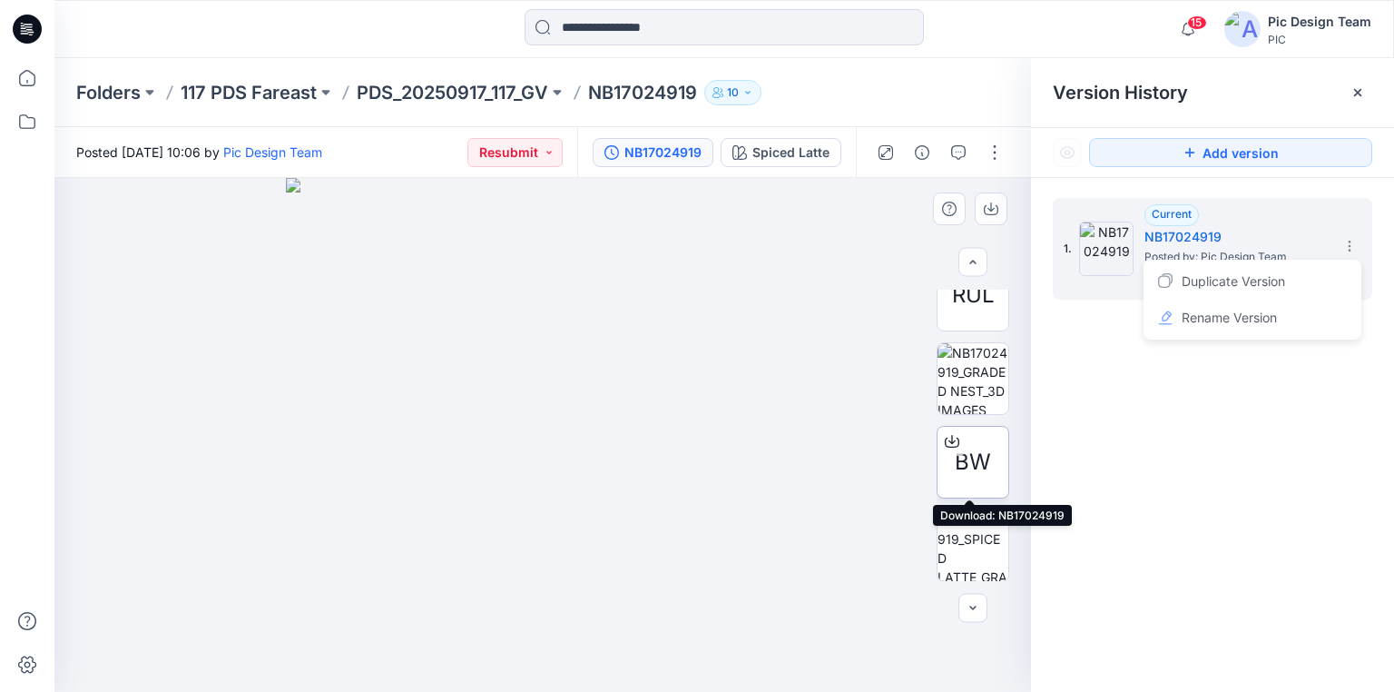
click at [949, 437] on icon at bounding box center [952, 441] width 15 height 15
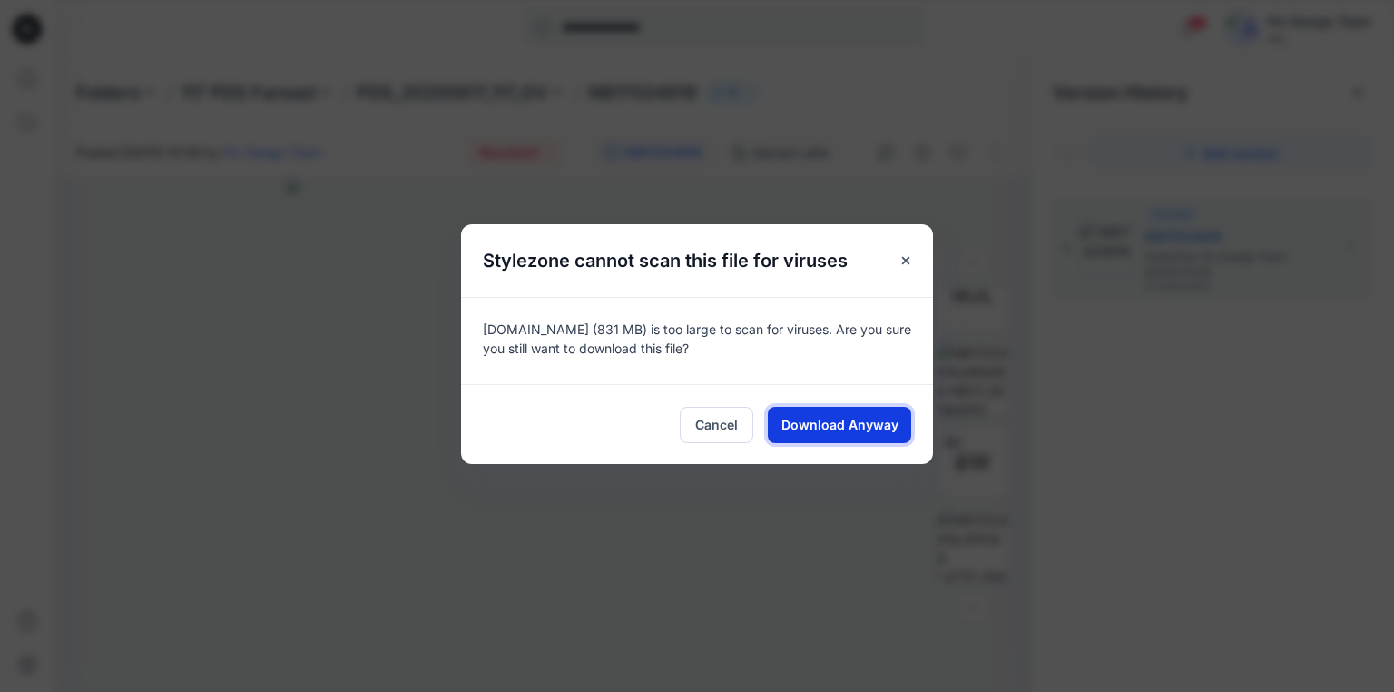
click at [849, 424] on span "Download Anyway" at bounding box center [839, 424] width 117 height 19
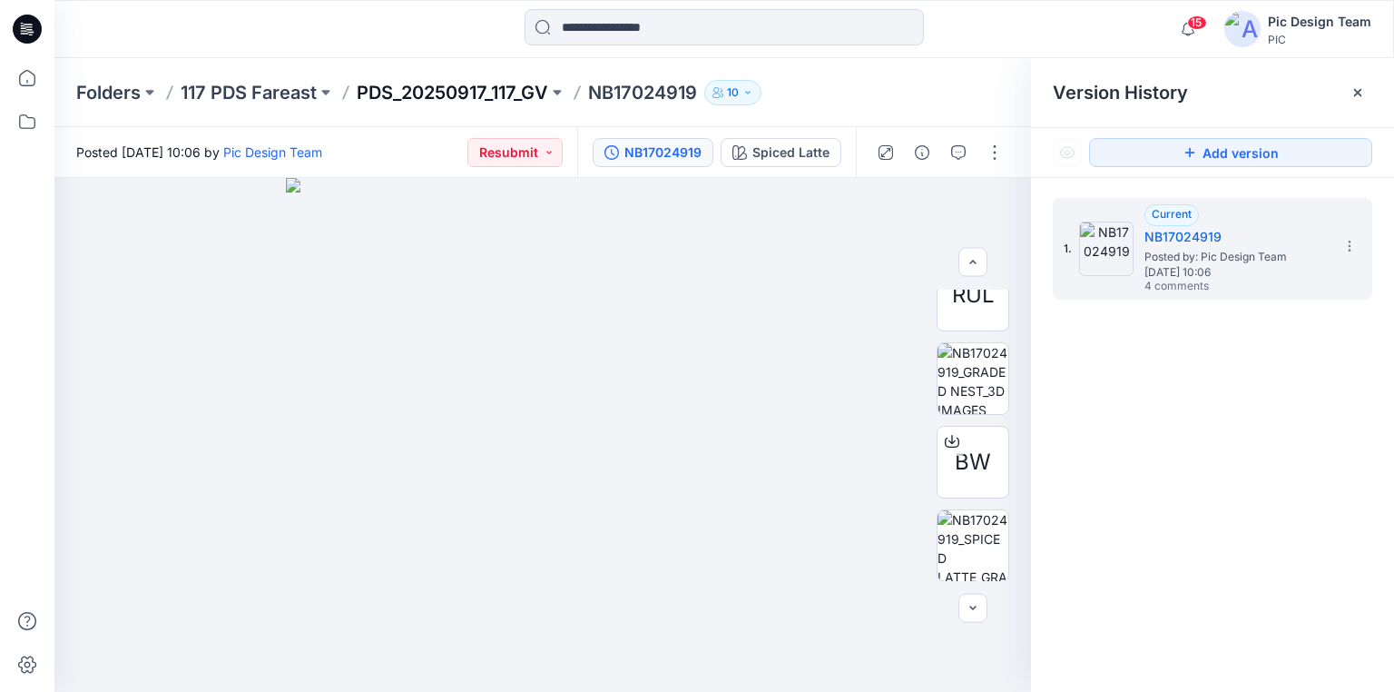
click at [397, 94] on p "PDS_20250917_117_GV" at bounding box center [452, 92] width 191 height 25
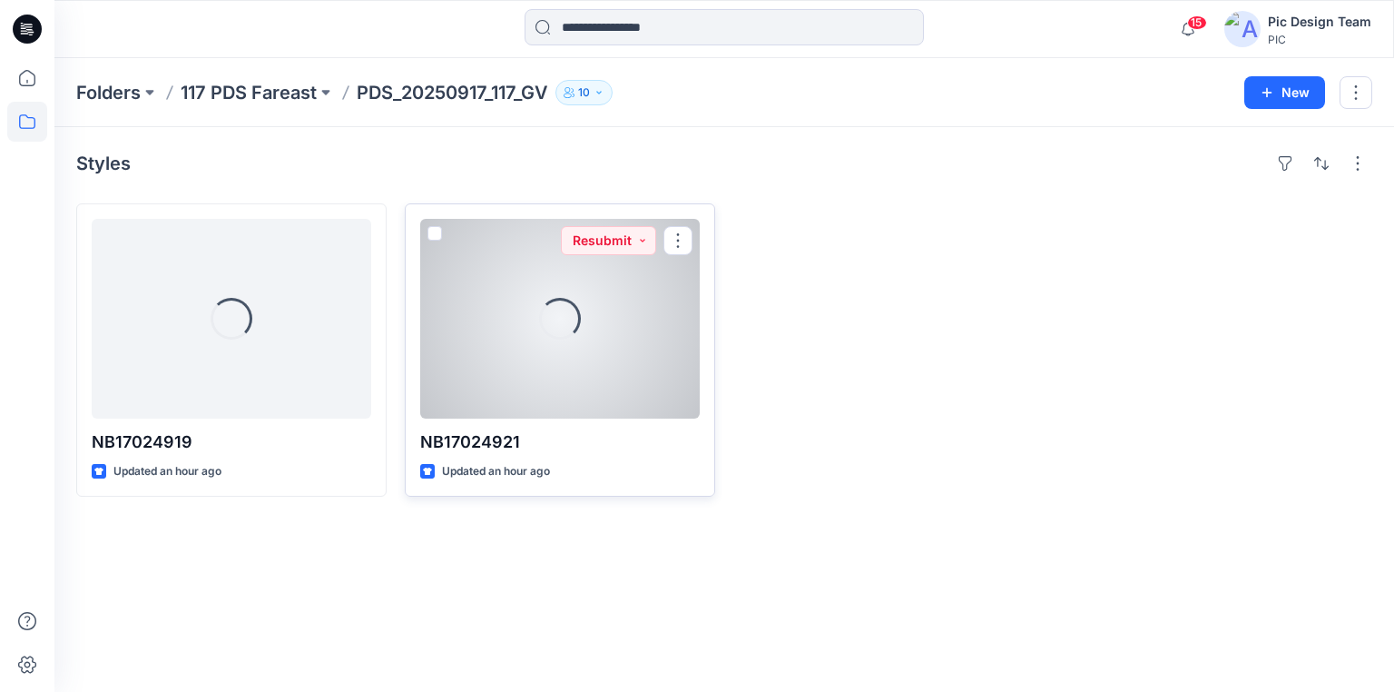
click at [563, 339] on div "Loading..." at bounding box center [560, 319] width 280 height 200
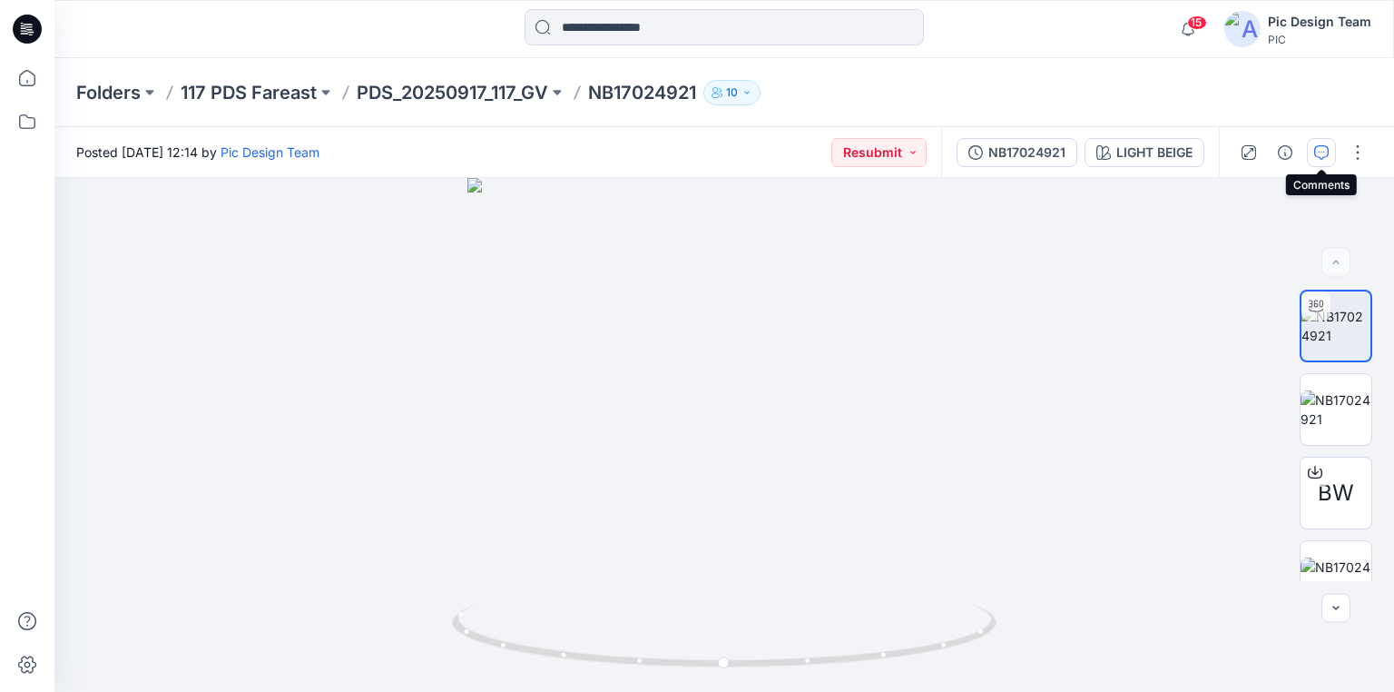
click at [1332, 149] on button "button" at bounding box center [1321, 152] width 29 height 29
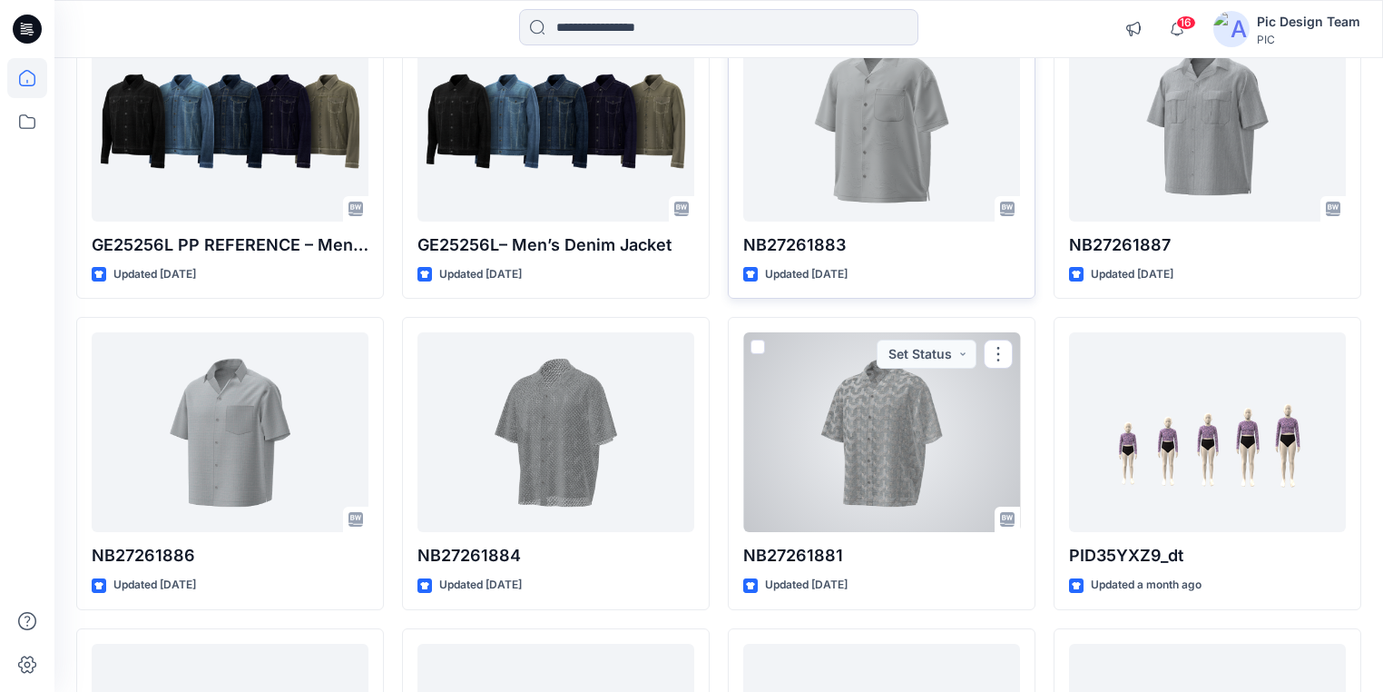
scroll to position [2148, 0]
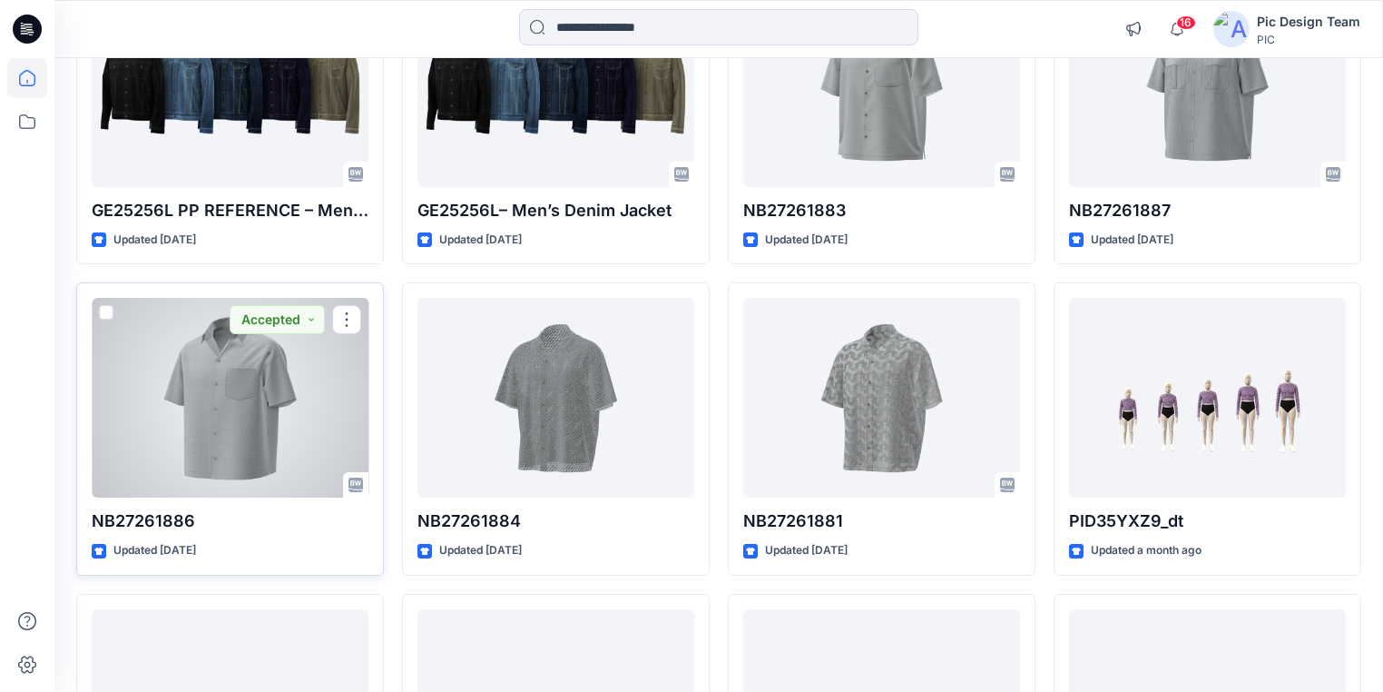
click at [191, 417] on div at bounding box center [230, 398] width 277 height 200
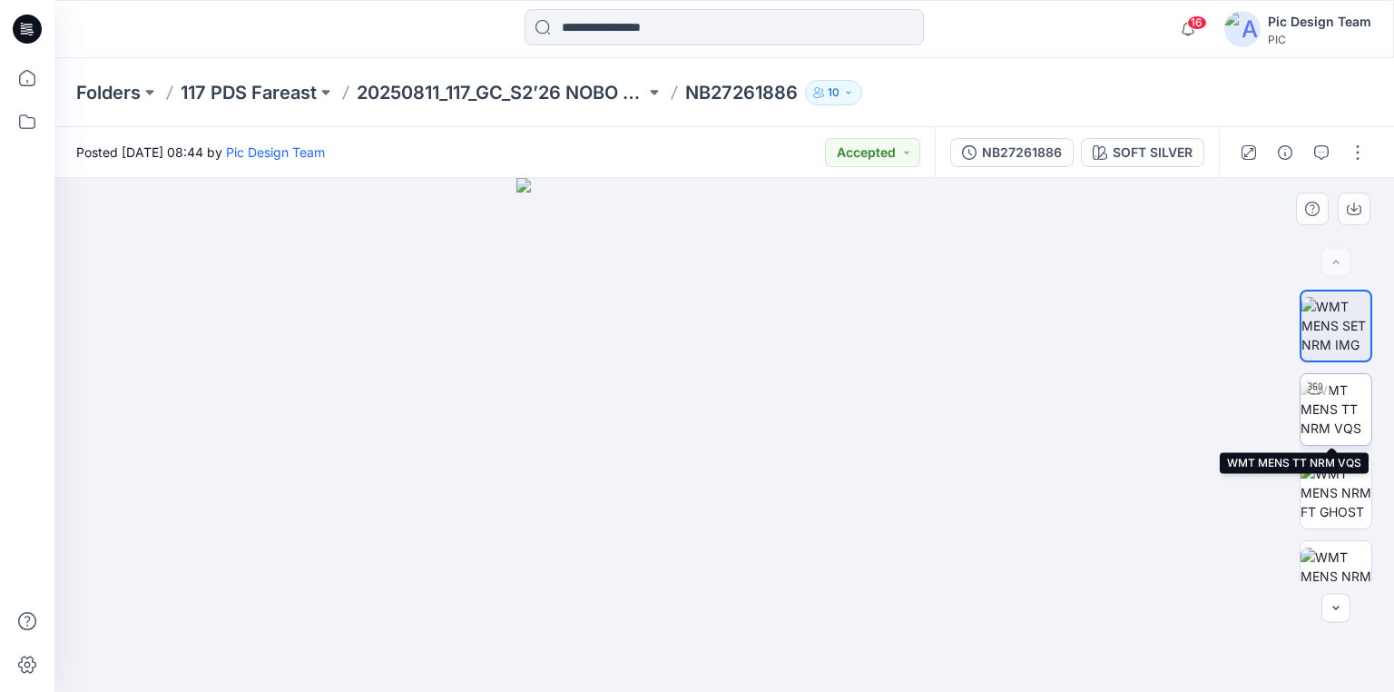
click at [1320, 400] on div at bounding box center [1314, 388] width 29 height 29
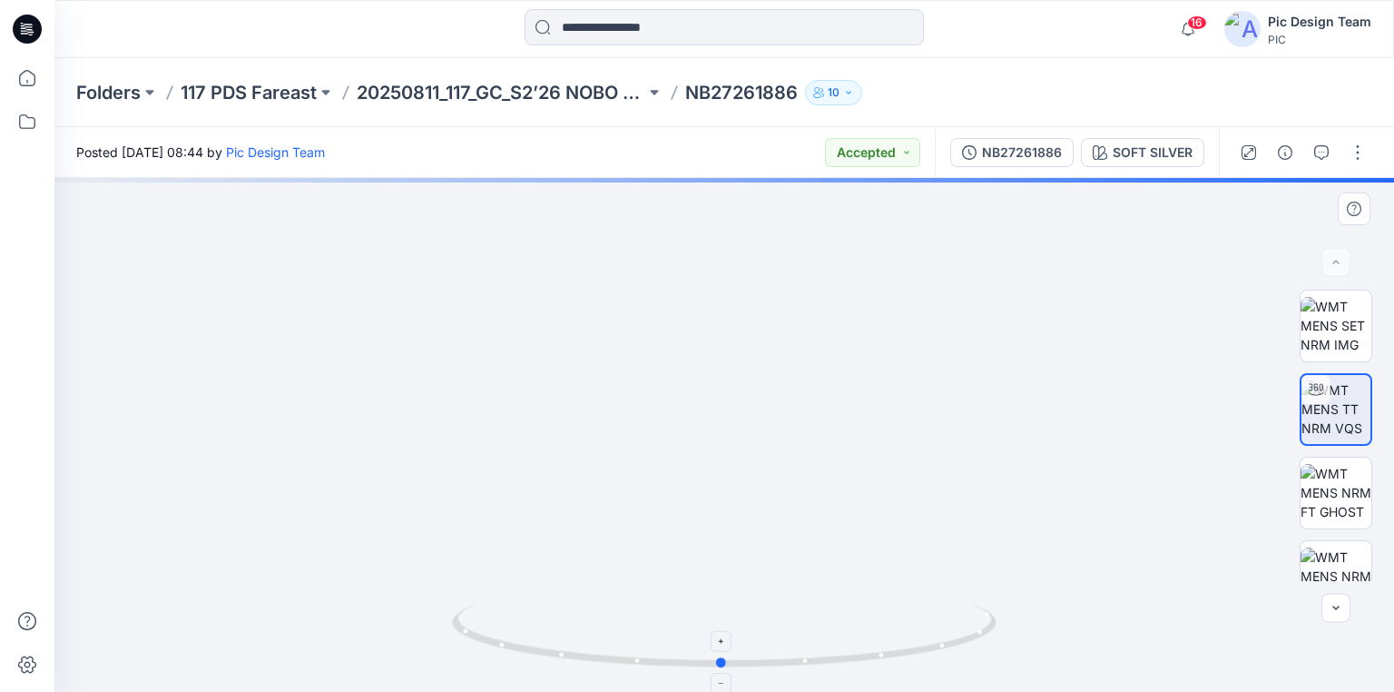
drag, startPoint x: 917, startPoint y: 652, endPoint x: 916, endPoint y: 633, distance: 19.1
click at [916, 633] on icon at bounding box center [726, 638] width 549 height 68
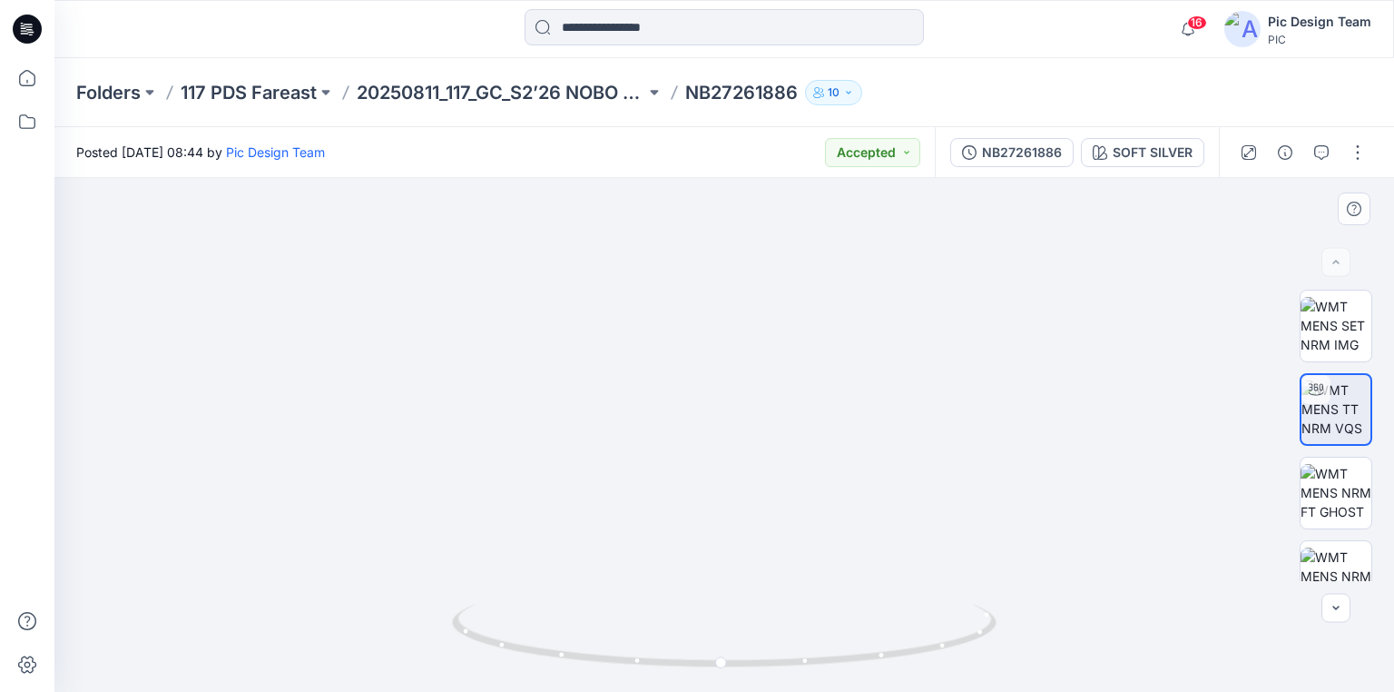
drag, startPoint x: 746, startPoint y: 567, endPoint x: 746, endPoint y: 427, distance: 140.7
drag, startPoint x: 875, startPoint y: 651, endPoint x: 933, endPoint y: 588, distance: 85.4
click at [933, 588] on div at bounding box center [724, 435] width 1340 height 514
click at [1045, 152] on div "NB27261886" at bounding box center [1022, 152] width 80 height 20
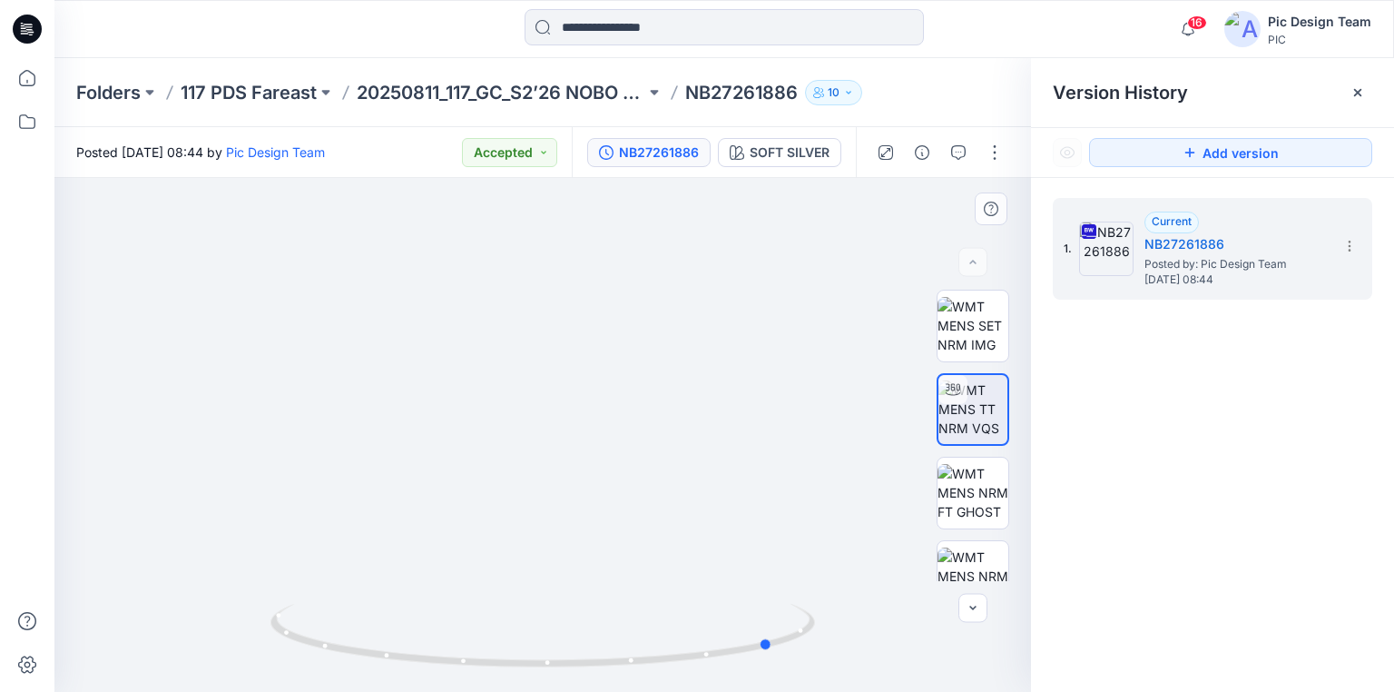
drag, startPoint x: 643, startPoint y: 663, endPoint x: 846, endPoint y: 644, distance: 204.2
click at [846, 644] on div at bounding box center [542, 435] width 977 height 514
drag, startPoint x: 591, startPoint y: 663, endPoint x: 665, endPoint y: 656, distance: 74.8
click at [665, 656] on icon at bounding box center [544, 638] width 549 height 68
click at [484, 94] on p "20250811_117_GC_S2’26 NOBO Men’s" at bounding box center [501, 92] width 289 height 25
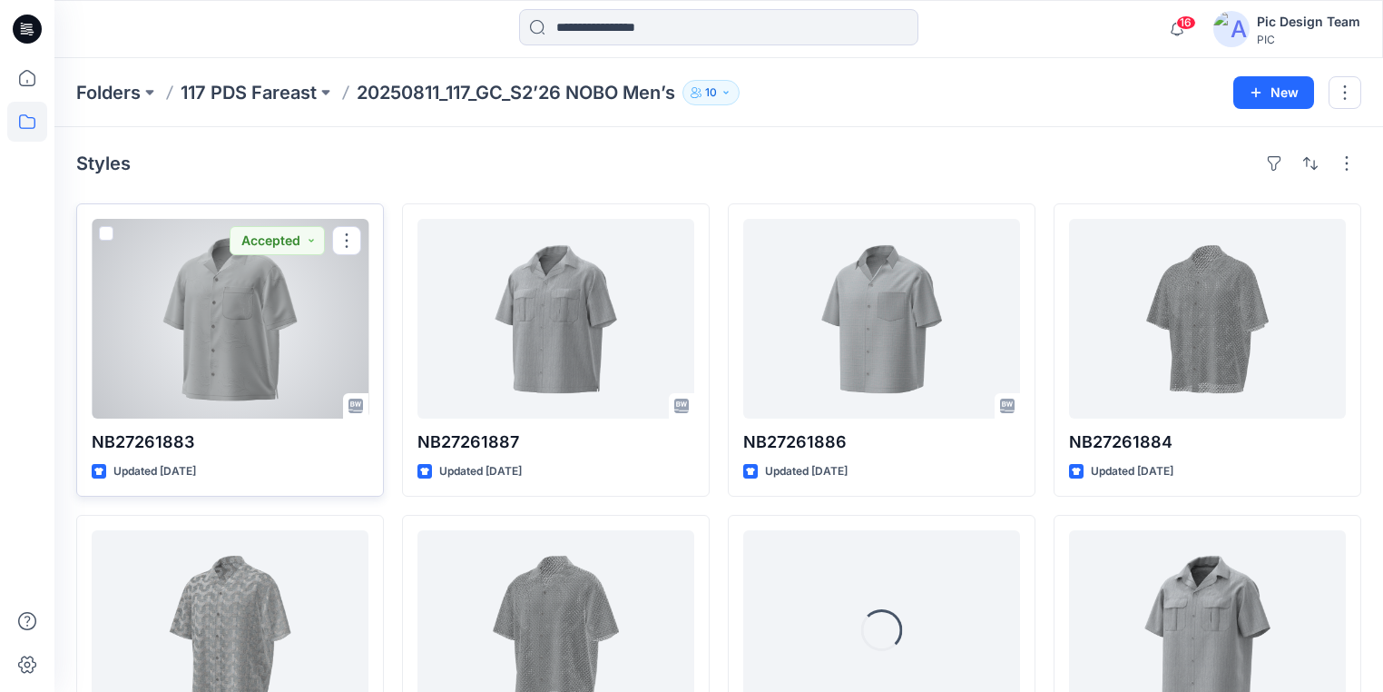
click at [227, 378] on div at bounding box center [230, 319] width 277 height 200
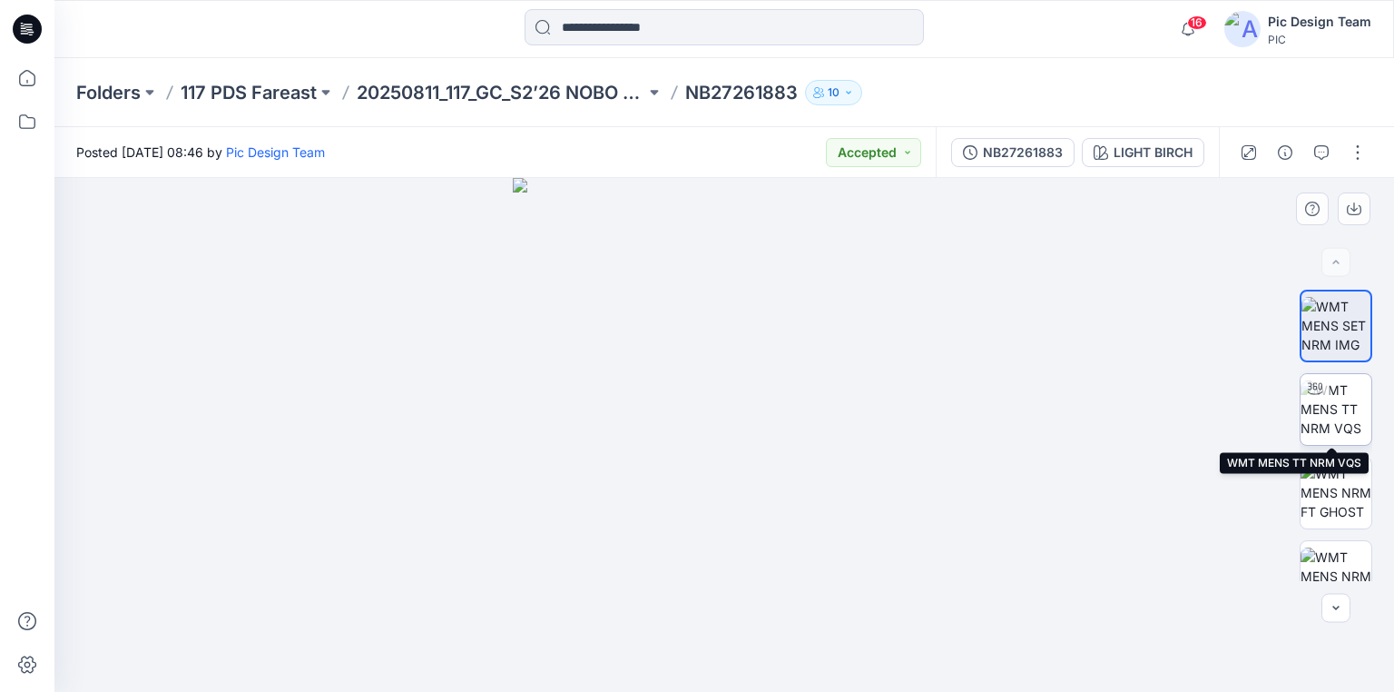
click at [1325, 408] on img at bounding box center [1335, 408] width 71 height 57
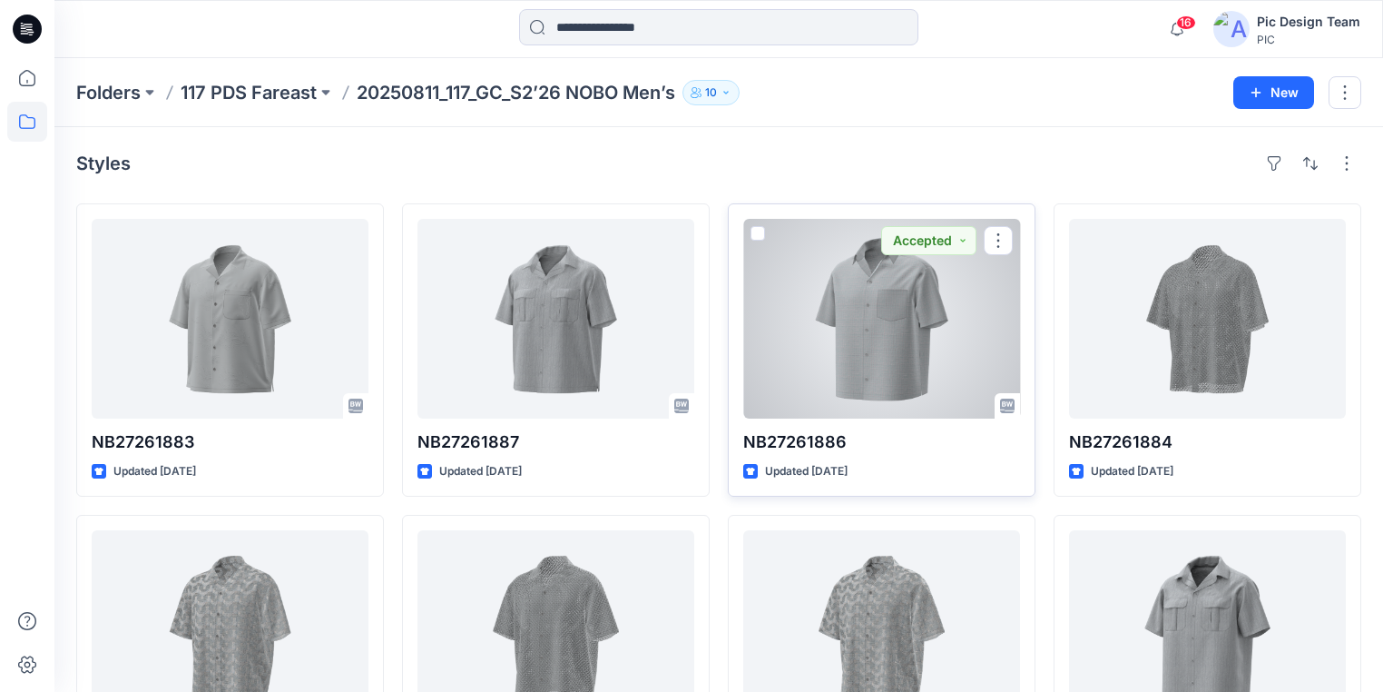
click at [815, 341] on div at bounding box center [881, 319] width 277 height 200
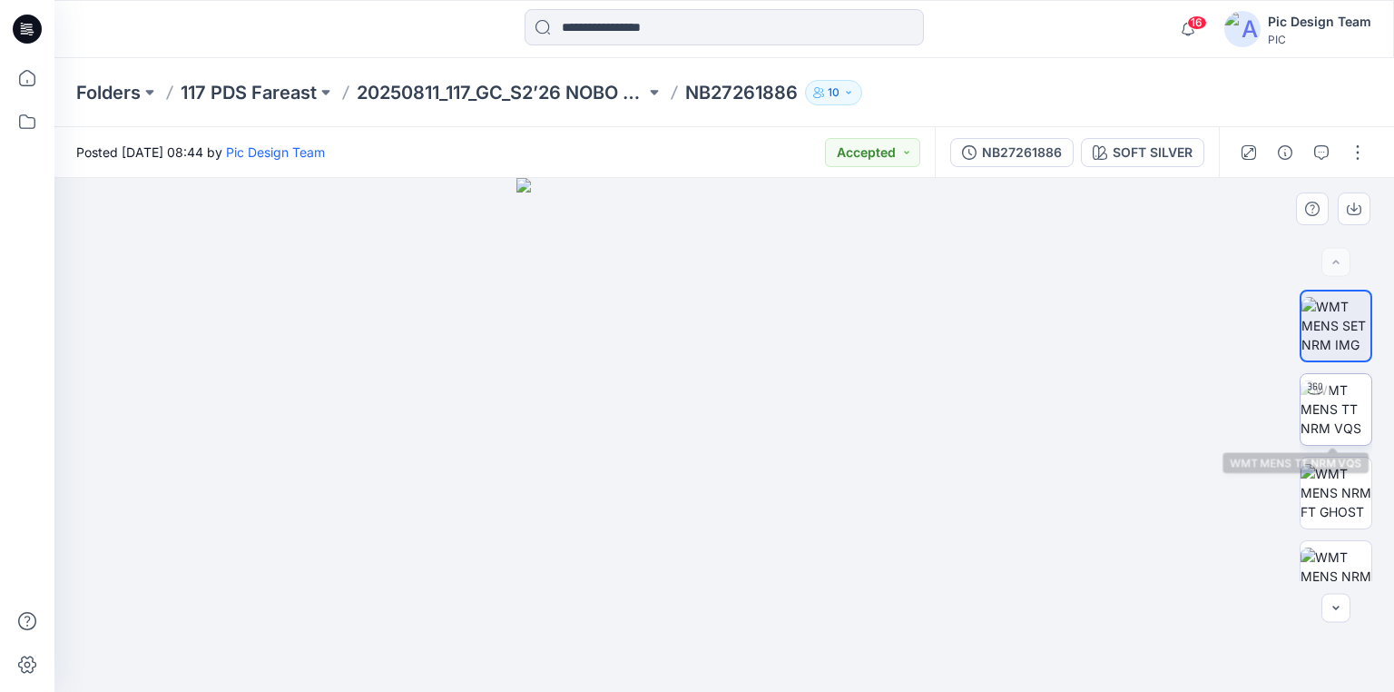
click at [1336, 414] on img at bounding box center [1335, 408] width 71 height 57
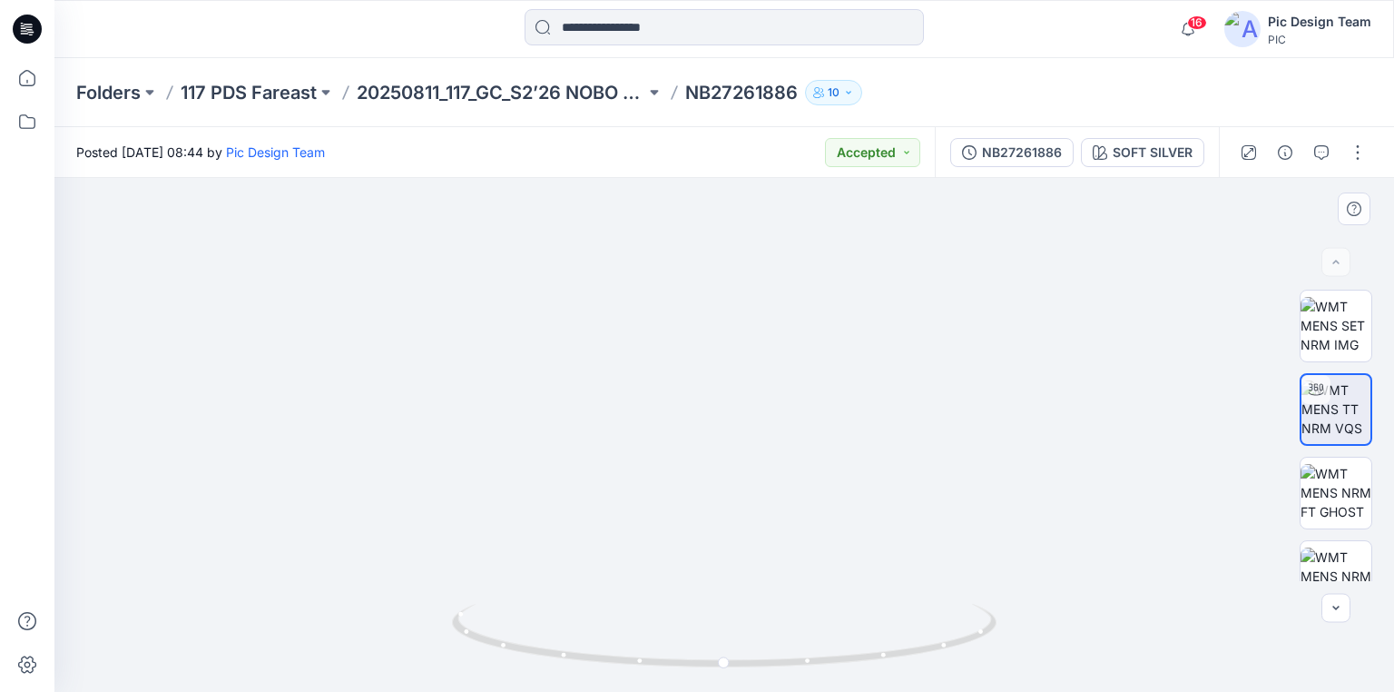
drag, startPoint x: 788, startPoint y: 526, endPoint x: 800, endPoint y: 329, distance: 198.2
drag, startPoint x: 810, startPoint y: 375, endPoint x: 798, endPoint y: 484, distance: 109.5
drag, startPoint x: 937, startPoint y: 647, endPoint x: 948, endPoint y: 646, distance: 10.9
click at [948, 646] on icon at bounding box center [726, 638] width 549 height 68
click at [32, 26] on icon at bounding box center [29, 26] width 8 height 1
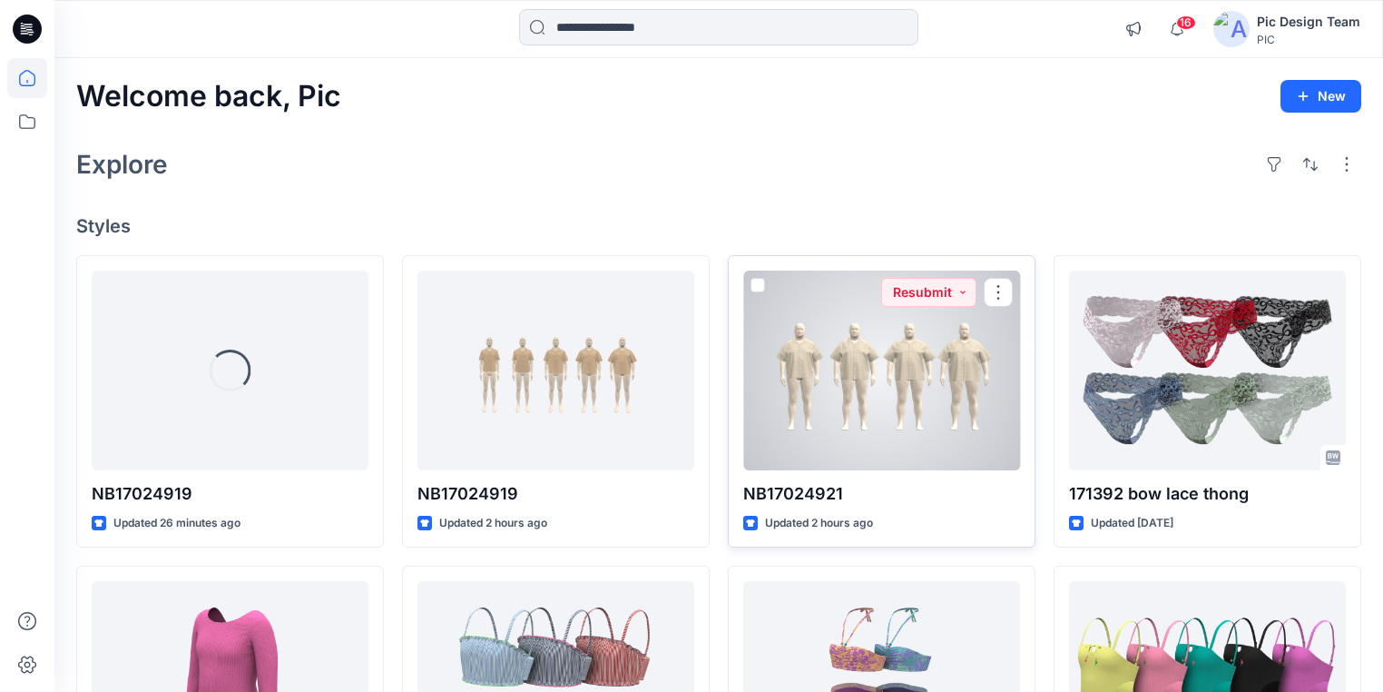
click at [896, 388] on div at bounding box center [881, 370] width 277 height 200
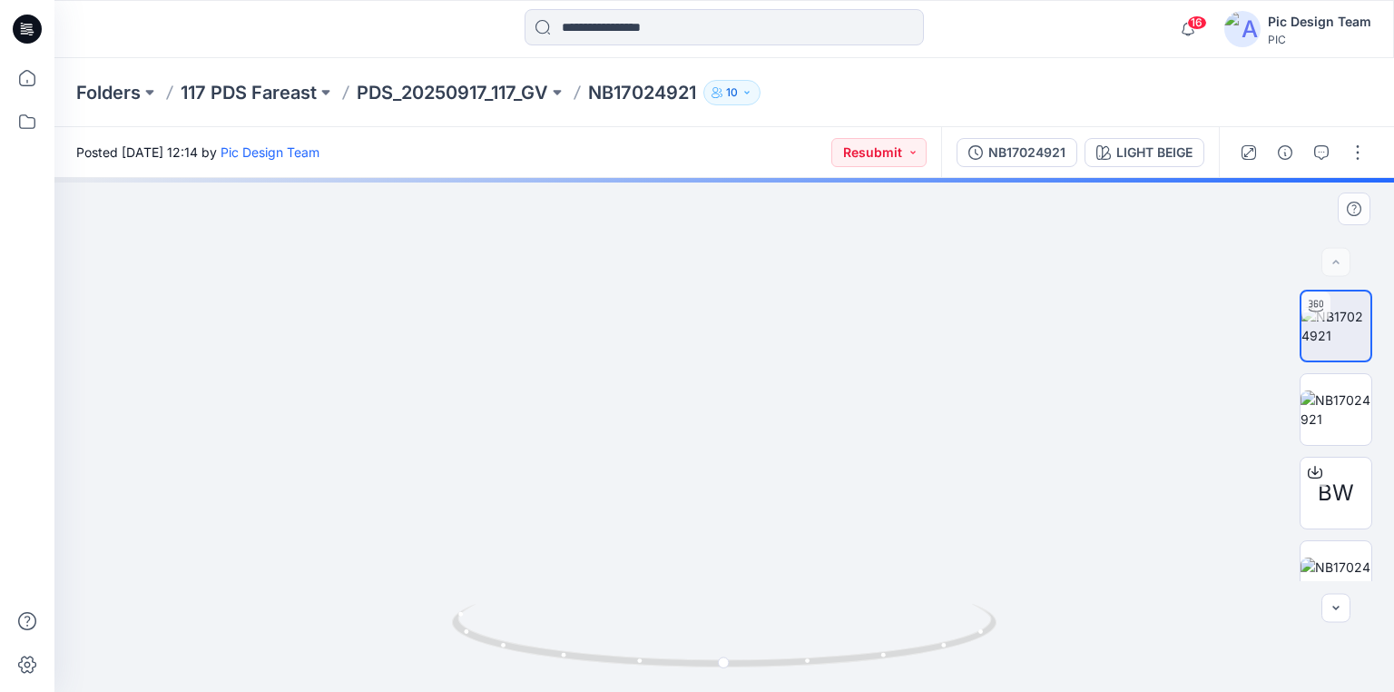
drag, startPoint x: 787, startPoint y: 559, endPoint x: 1289, endPoint y: 537, distance: 502.3
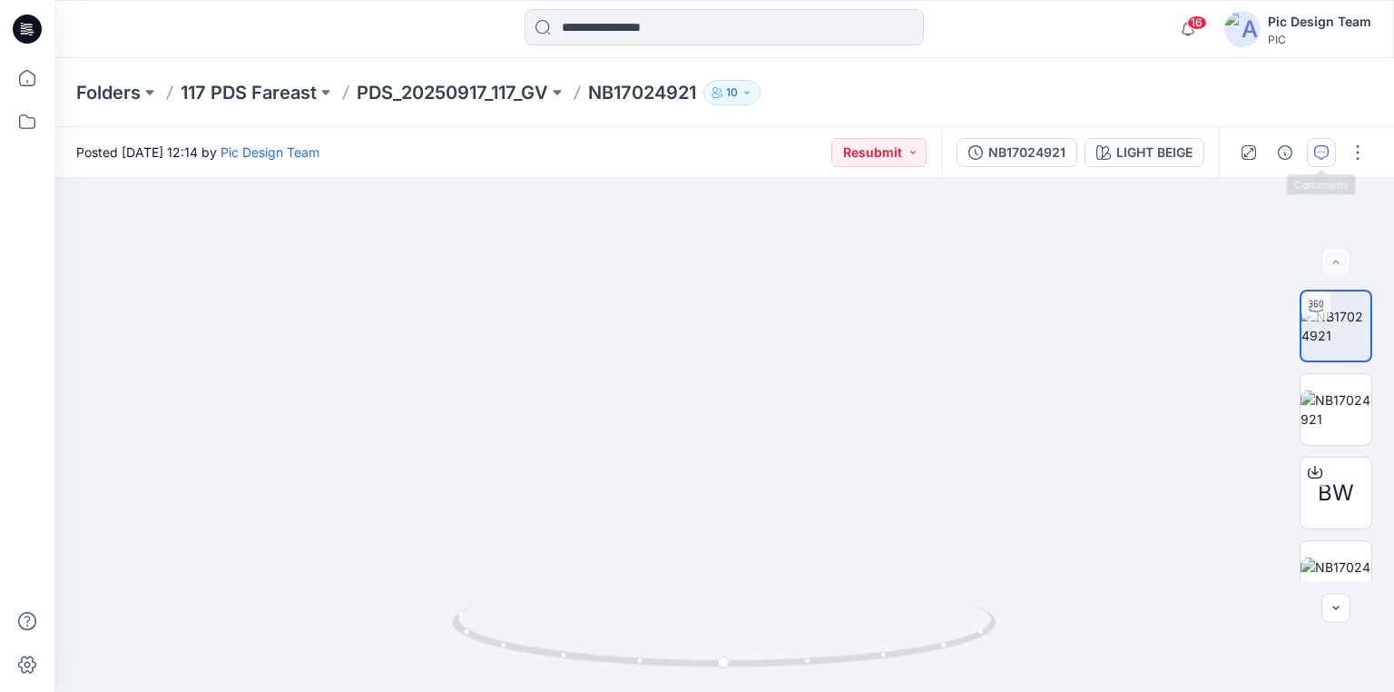
click at [1325, 155] on icon "button" at bounding box center [1321, 152] width 15 height 15
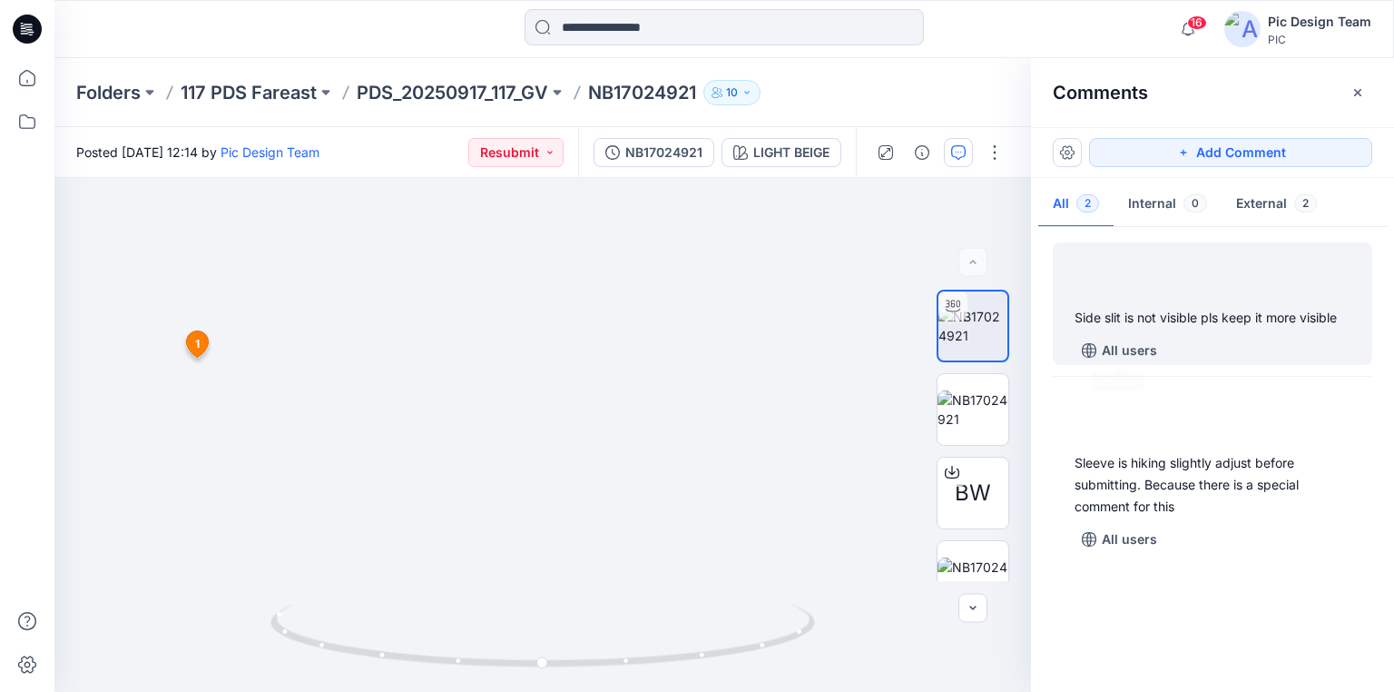
click at [1148, 312] on div "Side slit is not visible pls keep it more visible" at bounding box center [1213, 318] width 276 height 22
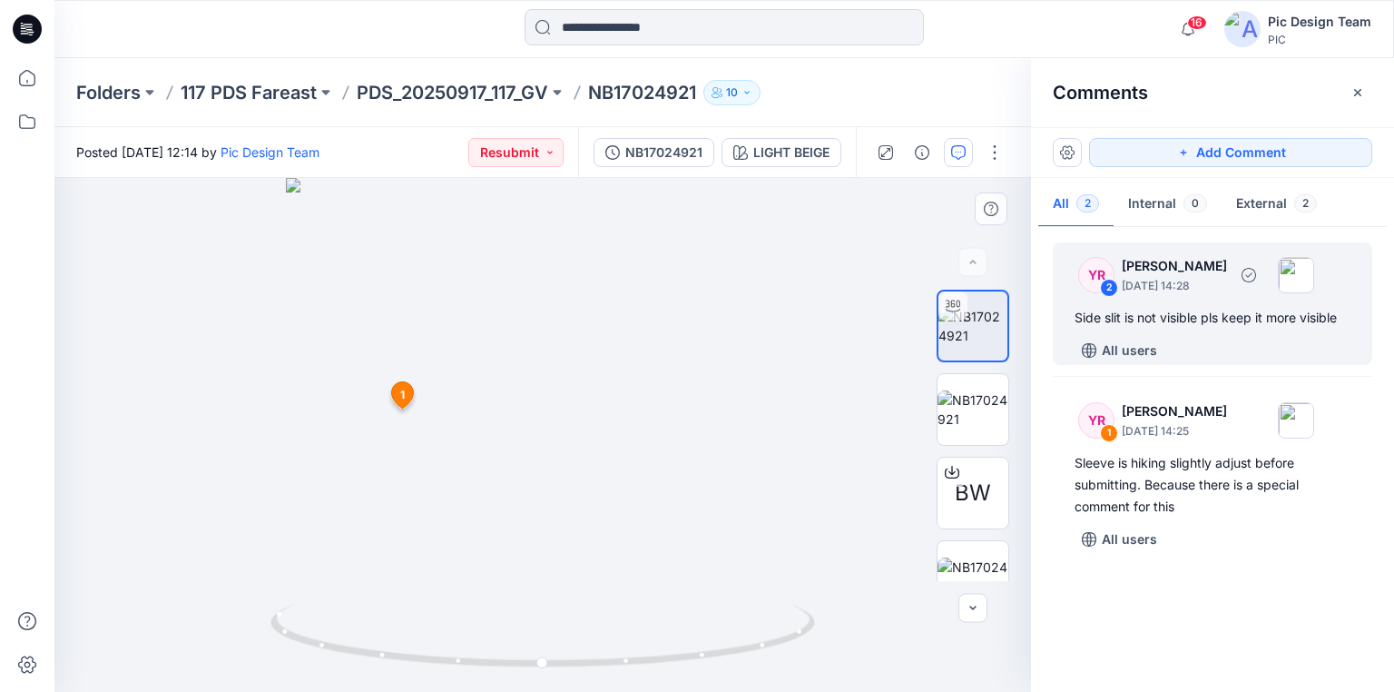
click at [1192, 307] on div "Side slit is not visible pls keep it more visible" at bounding box center [1213, 318] width 276 height 22
drag, startPoint x: 1191, startPoint y: 318, endPoint x: 1180, endPoint y: 324, distance: 12.6
click at [1190, 318] on div "Side slit is not visible pls keep it more visible" at bounding box center [1213, 318] width 276 height 22
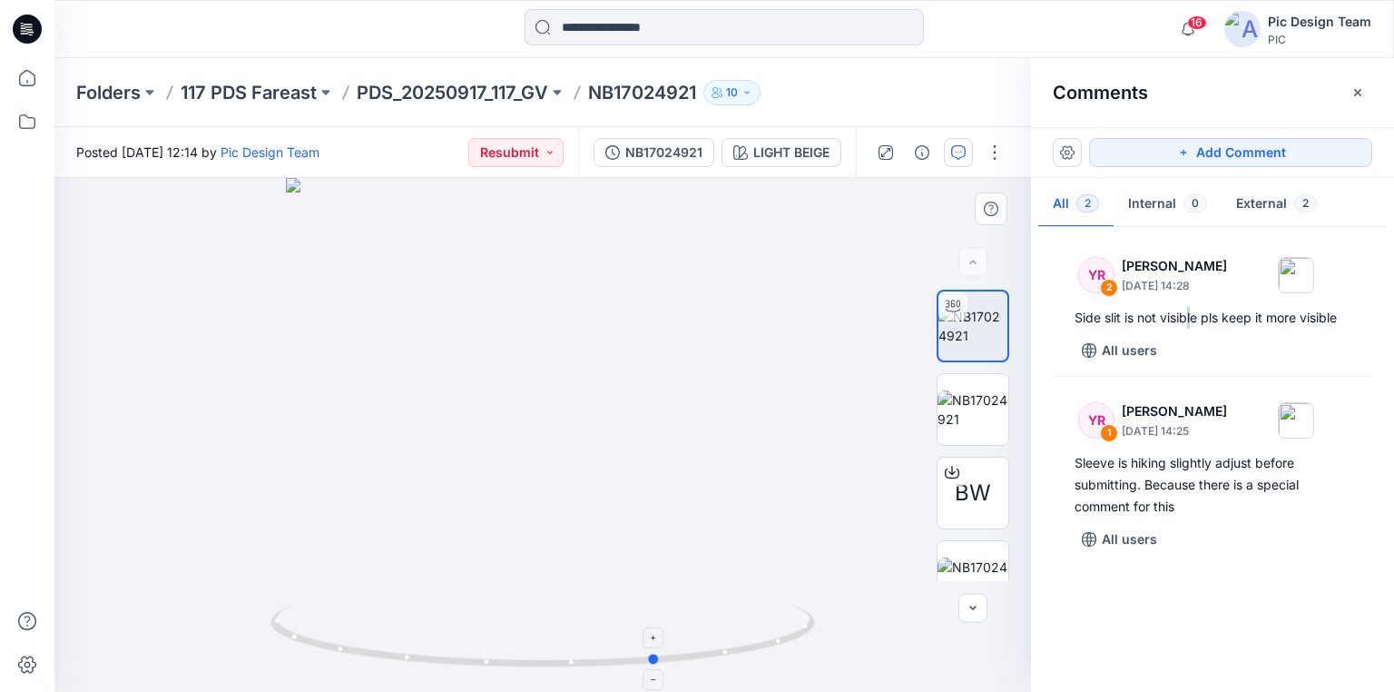
drag, startPoint x: 653, startPoint y: 674, endPoint x: 765, endPoint y: 670, distance: 111.7
click at [765, 670] on icon at bounding box center [544, 638] width 549 height 68
drag, startPoint x: 746, startPoint y: 480, endPoint x: 618, endPoint y: 452, distance: 131.0
drag, startPoint x: 719, startPoint y: 659, endPoint x: 749, endPoint y: 653, distance: 30.4
click at [749, 653] on icon at bounding box center [544, 638] width 549 height 68
